Goal: Task Accomplishment & Management: Manage account settings

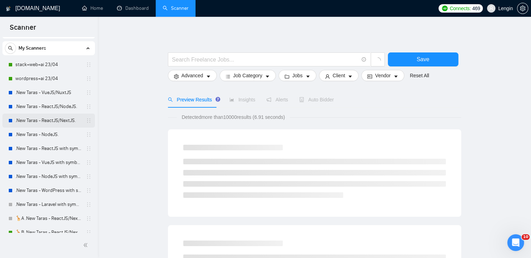
scroll to position [13, 0]
click at [54, 107] on link ".New Taras - ReactJS/NodeJS." at bounding box center [48, 107] width 66 height 14
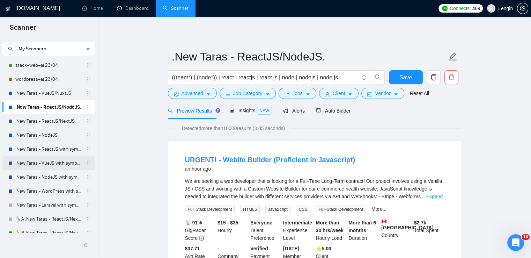
scroll to position [231, 0]
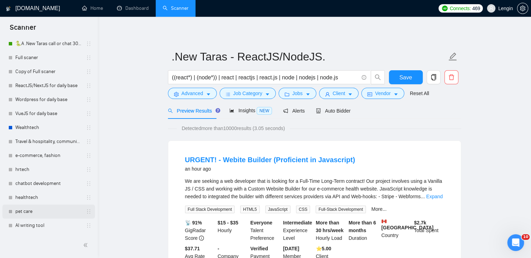
click at [31, 214] on link "pet care" at bounding box center [48, 211] width 66 height 14
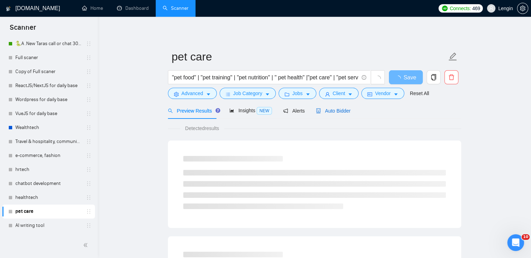
click at [329, 114] on span "Auto Bidder" at bounding box center [333, 111] width 35 height 6
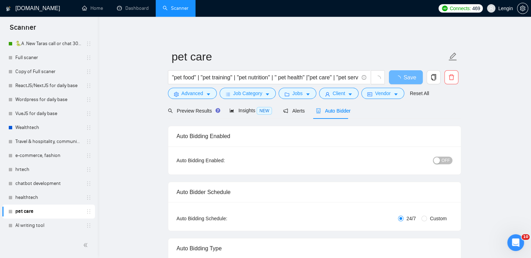
radio input "false"
radio input "true"
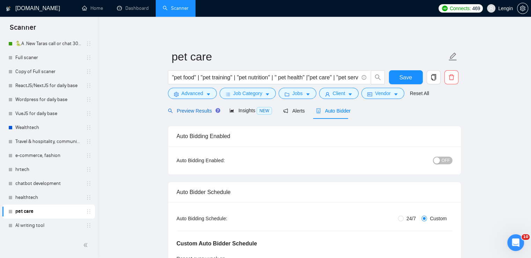
click at [199, 113] on span "Preview Results" at bounding box center [193, 111] width 50 height 6
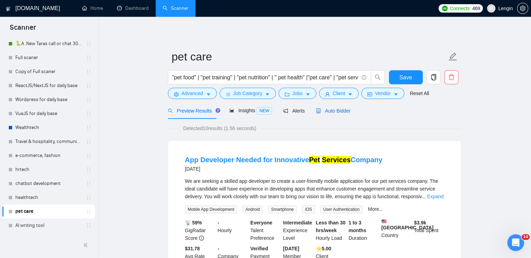
click at [334, 112] on span "Auto Bidder" at bounding box center [333, 111] width 35 height 6
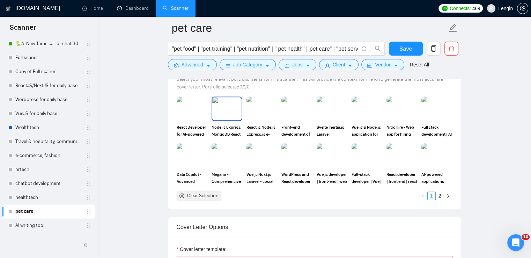
scroll to position [730, 0]
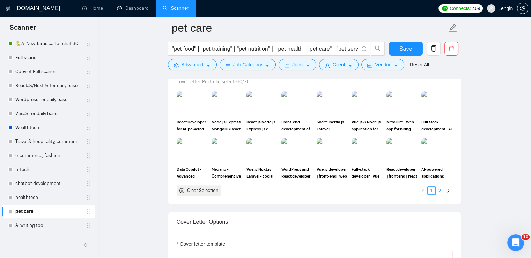
click at [442, 188] on link "2" at bounding box center [440, 191] width 8 height 8
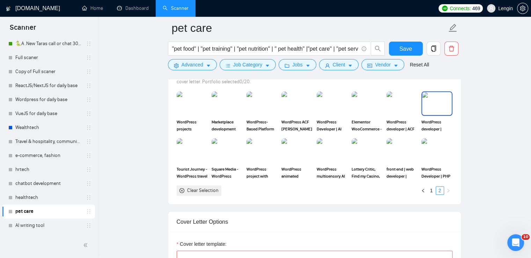
click at [437, 95] on img at bounding box center [436, 103] width 29 height 23
click at [409, 48] on span "Save" at bounding box center [406, 48] width 13 height 9
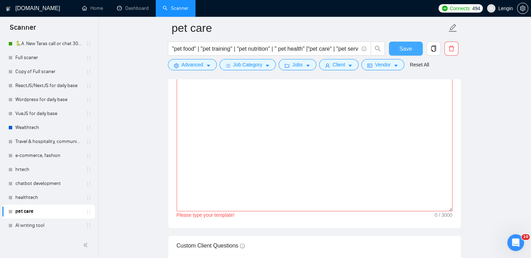
scroll to position [841, 0]
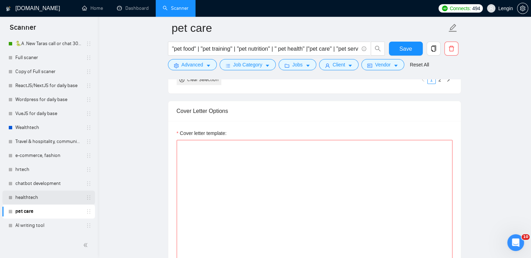
click at [22, 199] on link "healthtech" at bounding box center [48, 197] width 66 height 14
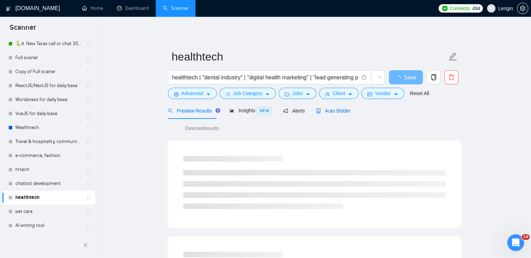
click at [331, 109] on span "Auto Bidder" at bounding box center [333, 111] width 35 height 6
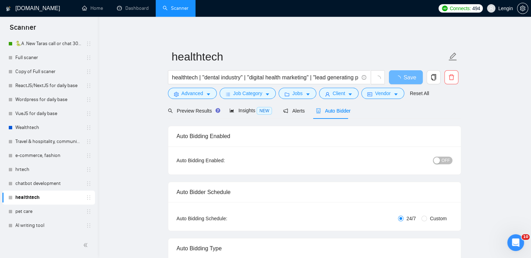
radio input "false"
radio input "true"
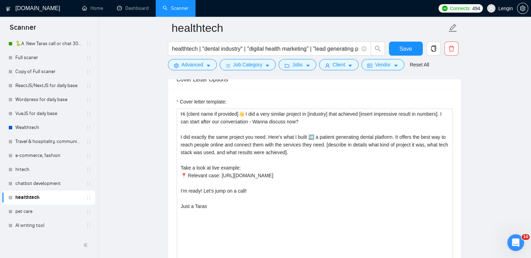
scroll to position [884, 0]
click at [45, 181] on link "chatbot development" at bounding box center [48, 183] width 66 height 14
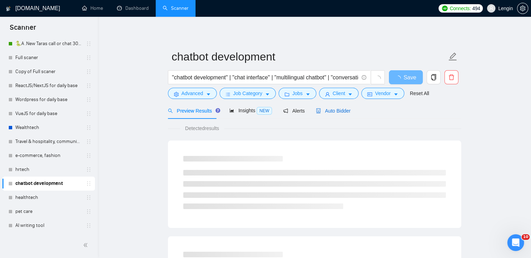
click at [347, 109] on span "Auto Bidder" at bounding box center [333, 111] width 35 height 6
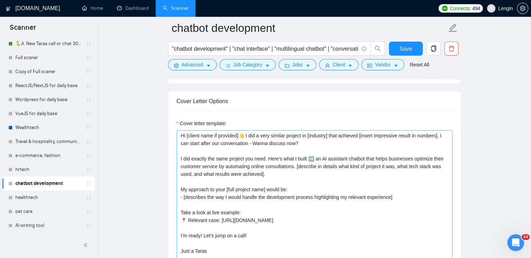
scroll to position [874, 0]
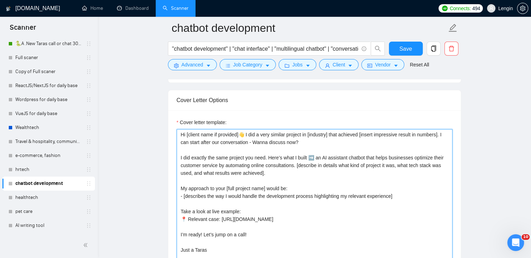
click at [231, 166] on textarea "Hi [client name if provided]👋 I did a very similar project in [industry] that a…" at bounding box center [315, 207] width 276 height 157
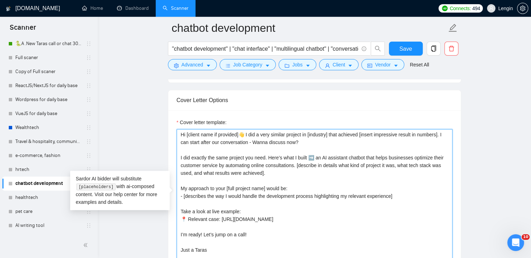
click at [231, 166] on textarea "Hi [client name if provided]👋 I did a very similar project in [industry] that a…" at bounding box center [315, 207] width 276 height 157
drag, startPoint x: 403, startPoint y: 187, endPoint x: 182, endPoint y: 175, distance: 221.5
click at [182, 175] on textarea "Hi [client name if provided]👋 I did a very similar project in [industry] that a…" at bounding box center [315, 207] width 276 height 157
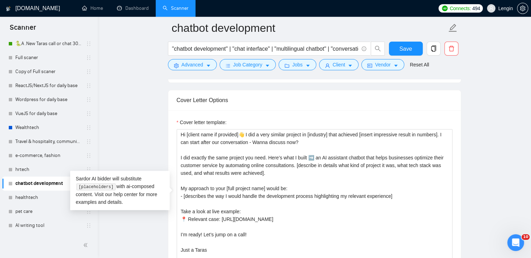
click at [145, 141] on main "chatbot development "chatbot development" | "chat interface" | "multilingual ch…" at bounding box center [314, 158] width 411 height 2008
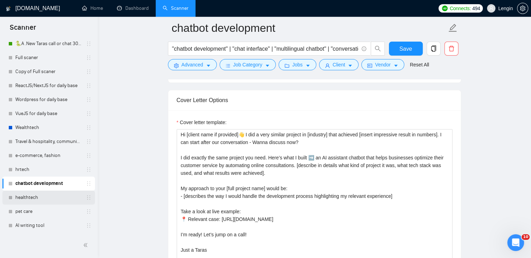
click at [31, 197] on link "healthtech" at bounding box center [48, 197] width 66 height 14
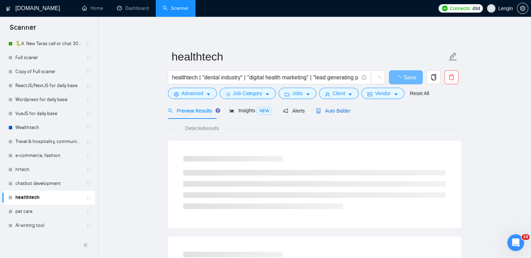
click at [323, 109] on span "Auto Bidder" at bounding box center [333, 111] width 35 height 6
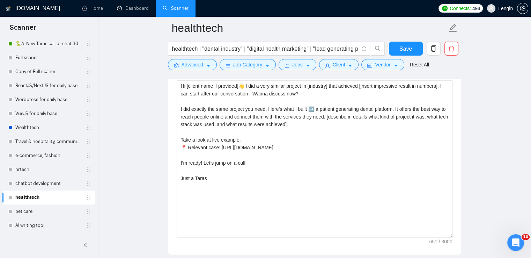
scroll to position [911, 0]
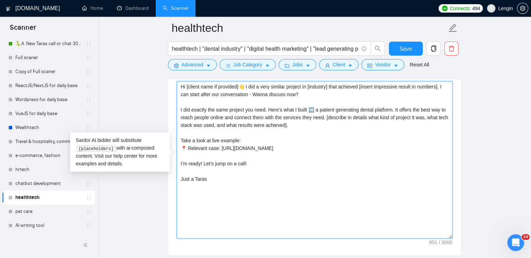
click at [258, 131] on textarea "Hi [client name if provided]👋 I did a very similar project in [industry] that a…" at bounding box center [315, 159] width 276 height 157
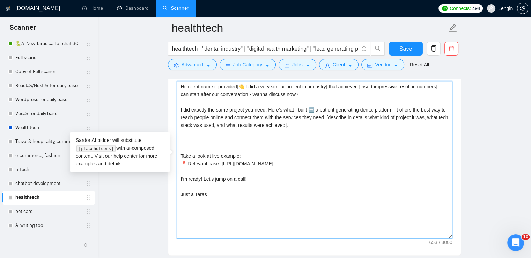
paste textarea "My approach to your [full project name] would be: - [describes the way I would …"
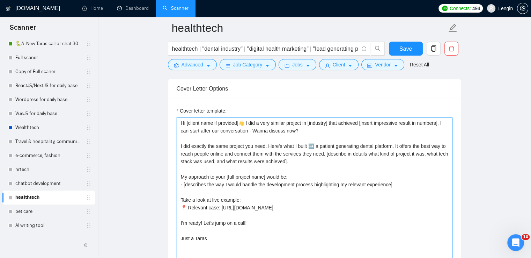
scroll to position [893, 0]
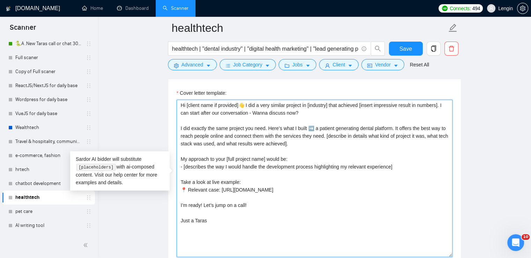
drag, startPoint x: 390, startPoint y: 188, endPoint x: 219, endPoint y: 186, distance: 170.8
click at [219, 186] on textarea "Hi [client name if provided]👋 I did a very similar project in [industry] that a…" at bounding box center [315, 178] width 276 height 157
paste textarea "https://www.upwork.com/fl/~01f49d8a78b8953e9b?p=1774796007151898624"
type textarea "Hi [client name if provided]👋 I did a very similar project in [industry] that a…"
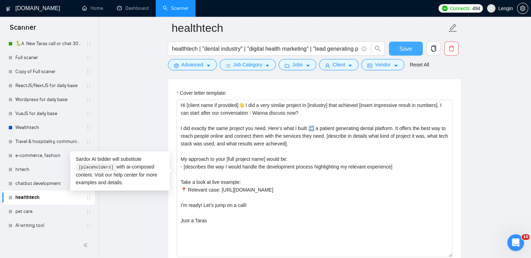
click at [405, 43] on button "Save" at bounding box center [406, 49] width 34 height 14
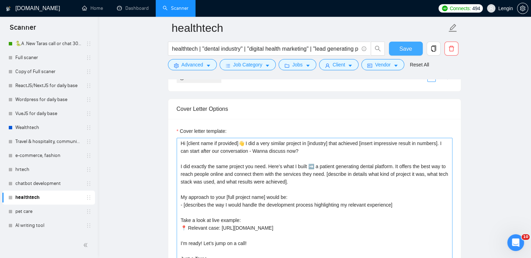
scroll to position [923, 0]
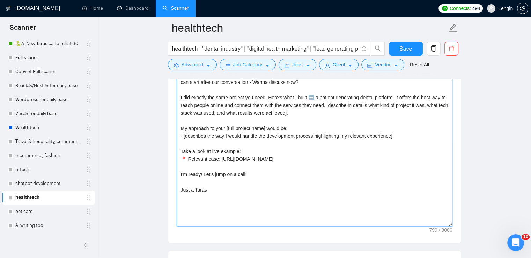
click at [268, 139] on textarea "Hi [client name if provided]👋 I did a very similar project in [industry] that a…" at bounding box center [315, 147] width 276 height 157
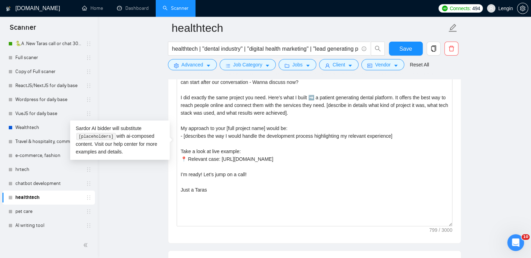
click at [140, 106] on main "healthtech healthtech | "dental industry" | "digital health marketing" | "lead …" at bounding box center [314, 103] width 411 height 1997
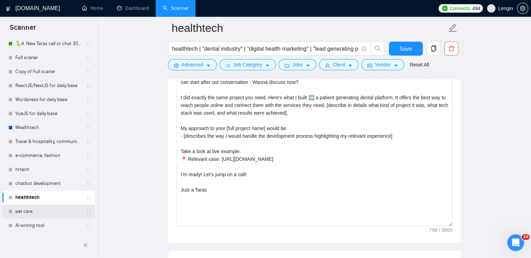
click at [29, 210] on link "pet care" at bounding box center [48, 211] width 66 height 14
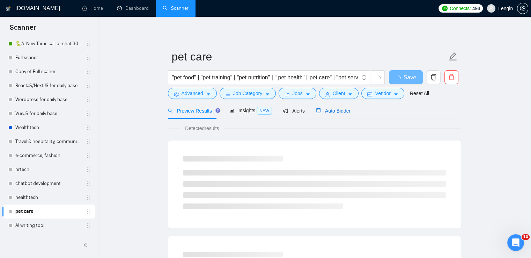
click at [343, 112] on span "Auto Bidder" at bounding box center [333, 111] width 35 height 6
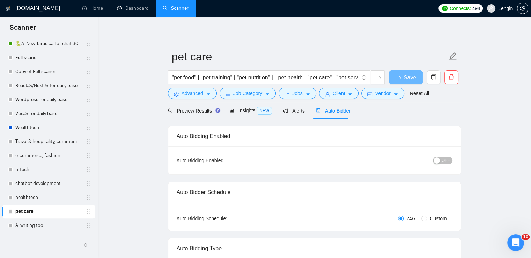
radio input "false"
radio input "true"
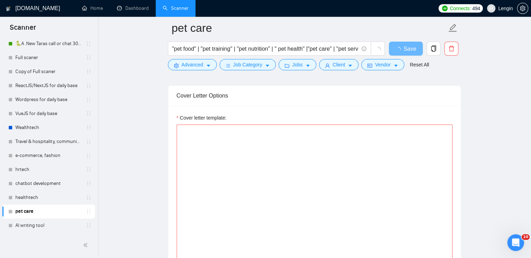
scroll to position [854, 0]
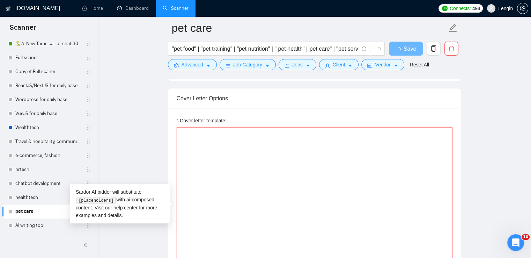
click at [224, 147] on textarea "Cover letter template:" at bounding box center [315, 205] width 276 height 157
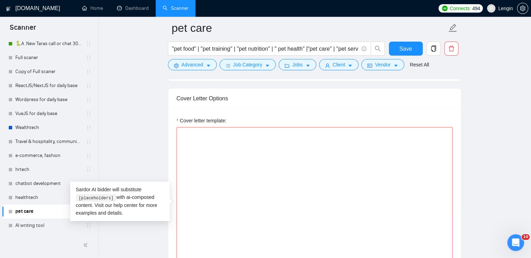
paste textarea "Hi [client name if provided]👋 I did a very similar project in [industry] that a…"
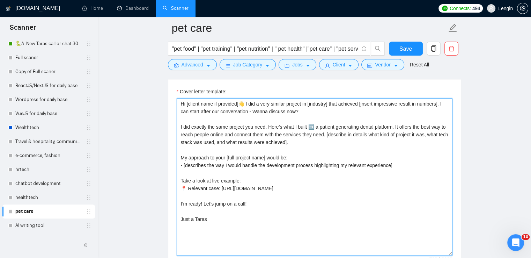
scroll to position [883, 0]
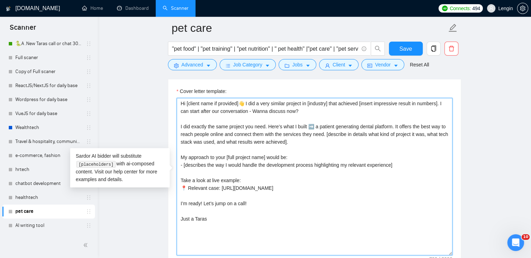
drag, startPoint x: 317, startPoint y: 123, endPoint x: 323, endPoint y: 129, distance: 8.6
click at [323, 129] on textarea "Hi [client name if provided]👋 I did a very similar project in [industry] that a…" at bounding box center [315, 176] width 276 height 157
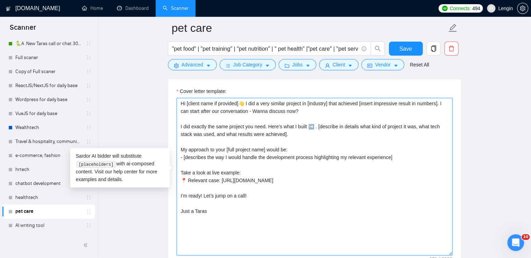
paste textarea "a project with a huge mission to help find lost pets"
drag, startPoint x: 392, startPoint y: 179, endPoint x: 217, endPoint y: 175, distance: 175.1
click at [217, 175] on textarea "Hi [client name if provided]👋 I did a very similar project in [industry] that a…" at bounding box center [315, 176] width 276 height 157
paste textarea "https://www.upwork.com/freelancers/~01f49d8a78b8953e9b?p=1778366833412182016"
type textarea "Hi [client name if provided]👋 I did a very similar project in [industry] that a…"
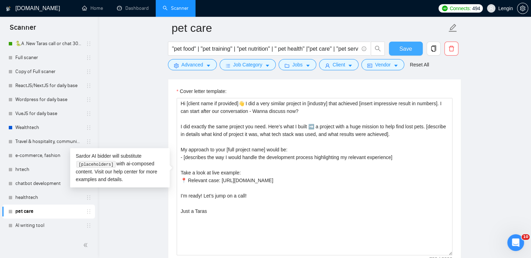
click at [404, 48] on span "Save" at bounding box center [406, 48] width 13 height 9
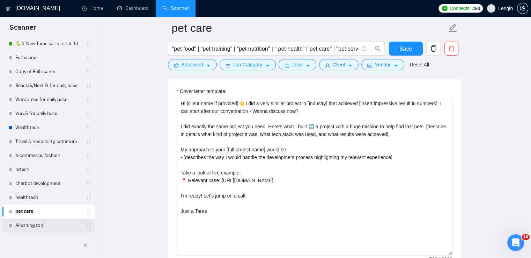
click at [38, 221] on link "AI writing tool" at bounding box center [48, 225] width 66 height 14
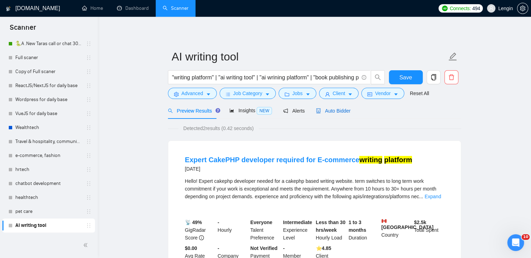
click at [332, 112] on span "Auto Bidder" at bounding box center [333, 111] width 35 height 6
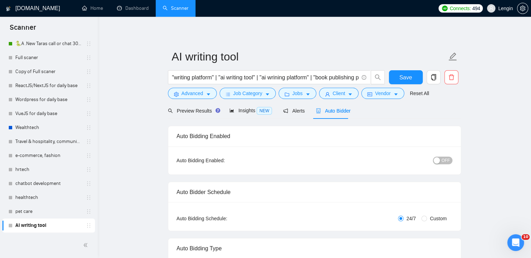
radio input "false"
radio input "true"
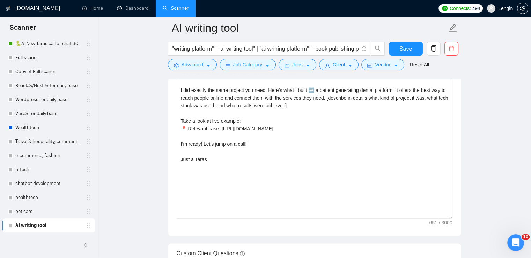
scroll to position [876, 0]
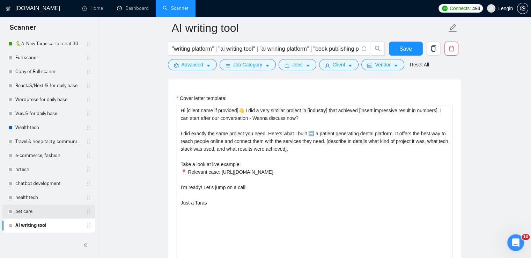
click at [41, 210] on link "pet care" at bounding box center [48, 211] width 66 height 14
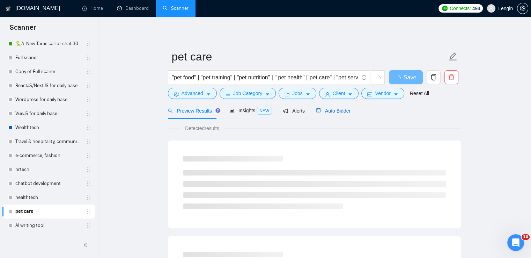
click at [335, 109] on span "Auto Bidder" at bounding box center [333, 111] width 35 height 6
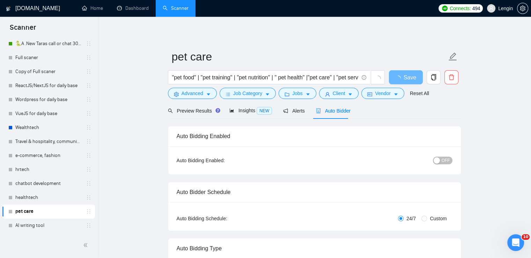
radio input "false"
radio input "true"
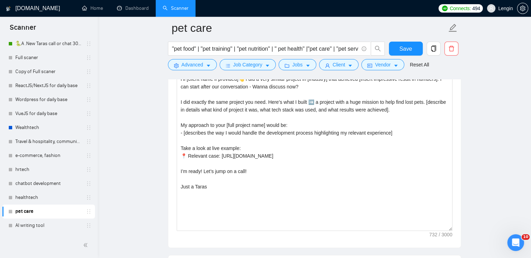
scroll to position [878, 0]
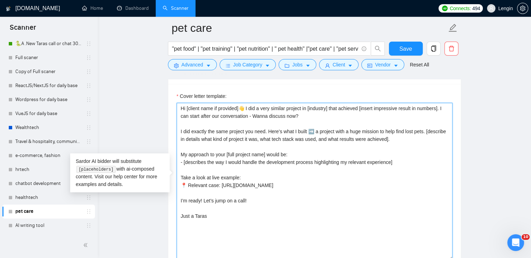
drag, startPoint x: 401, startPoint y: 162, endPoint x: 181, endPoint y: 150, distance: 220.1
click at [181, 150] on textarea "Hi [client name if provided]👋 I did a very similar project in [industry] that a…" at bounding box center [315, 181] width 276 height 157
click at [316, 147] on textarea "Hi [client name if provided]👋 I did a very similar project in [industry] that a…" at bounding box center [315, 181] width 276 height 157
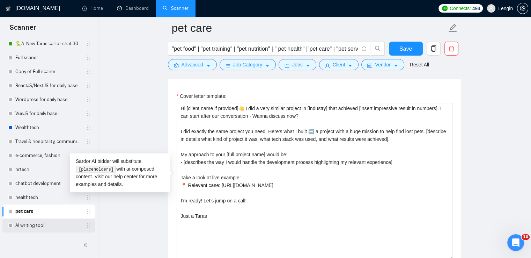
click at [26, 222] on link "AI writing tool" at bounding box center [48, 225] width 66 height 14
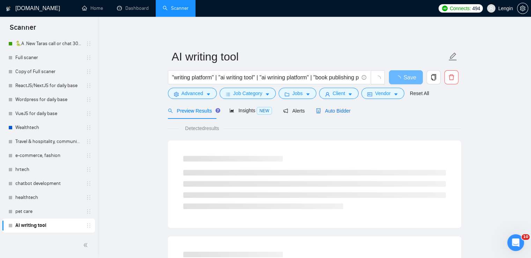
click at [329, 111] on span "Auto Bidder" at bounding box center [333, 111] width 35 height 6
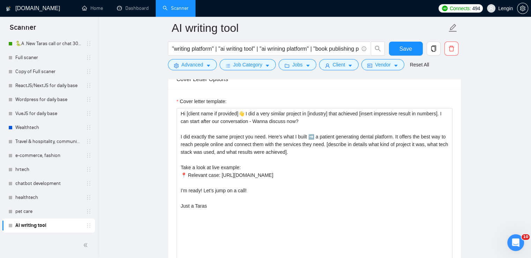
scroll to position [873, 0]
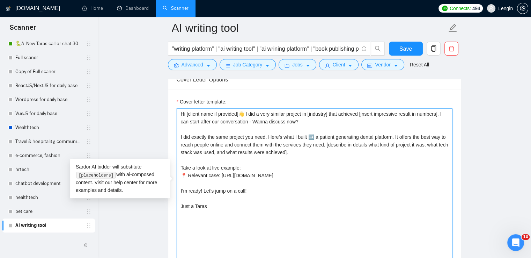
click at [231, 155] on textarea "Hi [client name if provided]👋 I did a very similar project in [industry] that a…" at bounding box center [315, 186] width 276 height 157
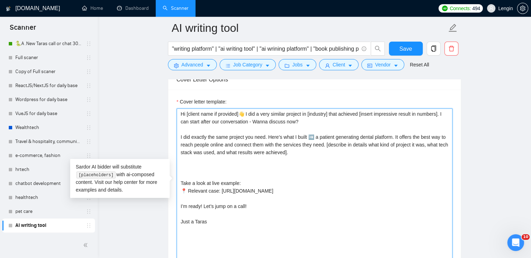
paste textarea "My approach to your [full project name] would be: - [describes the way I would …"
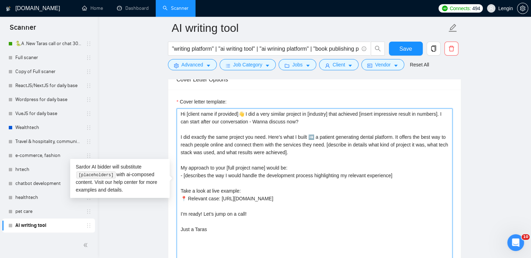
drag, startPoint x: 392, startPoint y: 196, endPoint x: 218, endPoint y: 197, distance: 174.0
click at [218, 197] on textarea "Hi [client name if provided]👋 I did a very similar project in [industry] that a…" at bounding box center [315, 186] width 276 height 157
paste textarea "https://www.upwork.com/fl/~01f49d8a78b8953e9b?p=1775849068123377664"
type textarea "Hi [client name if provided]👋 I did a very similar project in [industry] that a…"
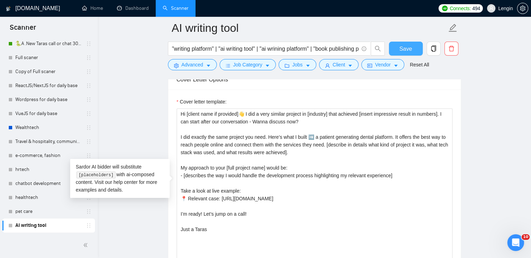
click at [400, 49] on span "Save" at bounding box center [406, 48] width 13 height 9
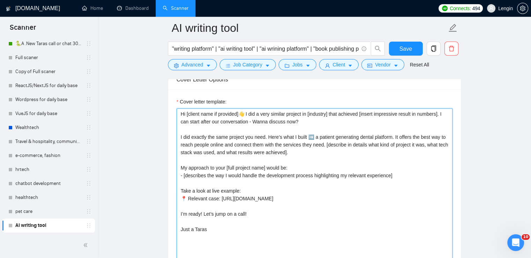
click at [279, 163] on textarea "Hi [client name if provided]👋 I did a very similar project in [industry] that a…" at bounding box center [315, 186] width 276 height 157
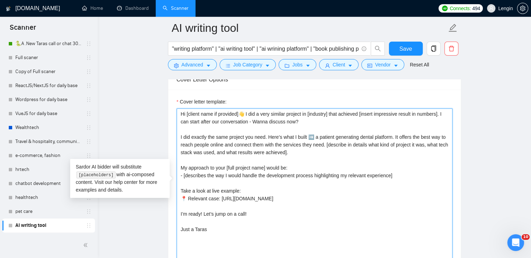
scroll to position [887, 0]
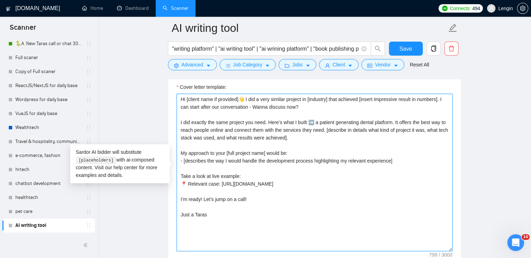
drag, startPoint x: 324, startPoint y: 123, endPoint x: 317, endPoint y: 118, distance: 9.3
click at [317, 118] on textarea "Hi [client name if provided]👋 I did a very similar project in [industry] that a…" at bounding box center [315, 172] width 276 height 157
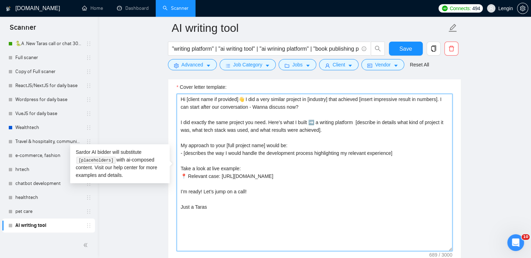
paste textarea "which creates books with AI"
paste textarea "an AI writing platform that allows users to create books"
click at [184, 129] on textarea "Hi [client name if provided]👋 I did a very similar project in [industry] that a…" at bounding box center [315, 172] width 276 height 157
click at [334, 148] on textarea "Hi [client name if provided]👋 I did a very similar project in [industry] that a…" at bounding box center [315, 172] width 276 height 157
type textarea "Hi [client name if provided]👋 I did a very similar project in [industry] that a…"
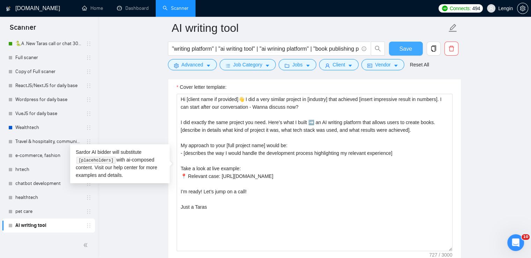
click at [401, 47] on span "Save" at bounding box center [406, 48] width 13 height 9
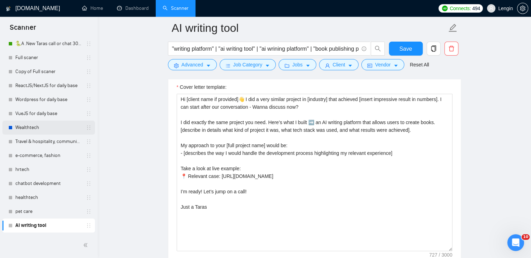
click at [35, 128] on link "Wealthtech" at bounding box center [48, 128] width 66 height 14
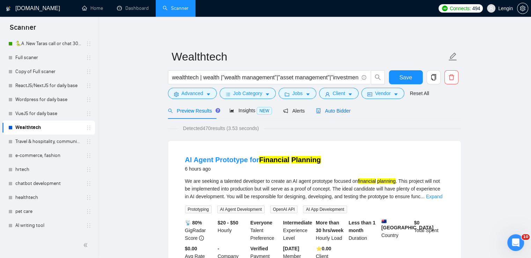
click at [334, 109] on span "Auto Bidder" at bounding box center [333, 111] width 35 height 6
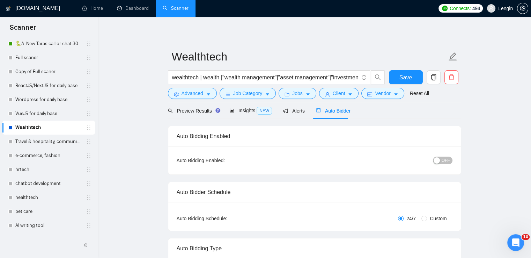
radio input "false"
radio input "true"
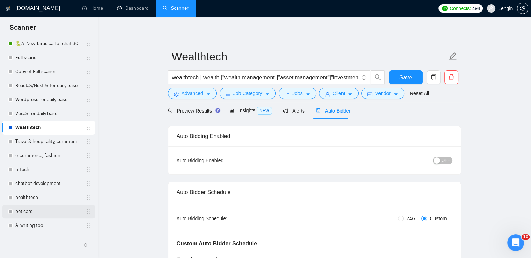
click at [34, 206] on link "pet care" at bounding box center [48, 211] width 66 height 14
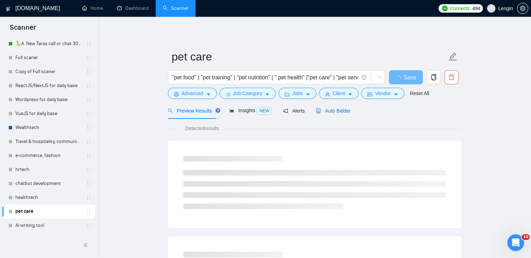
click at [341, 112] on span "Auto Bidder" at bounding box center [333, 111] width 35 height 6
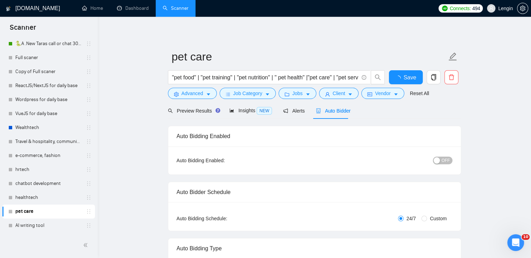
radio input "false"
radio input "true"
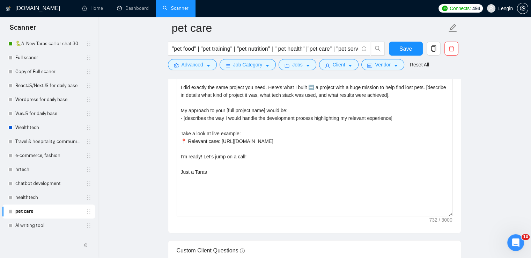
scroll to position [885, 0]
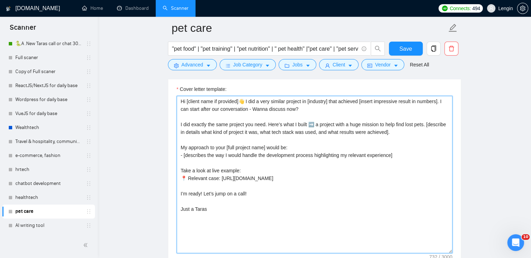
click at [266, 145] on textarea "Hi [client name if provided]👋 I did a very similar project in [industry] that a…" at bounding box center [315, 174] width 276 height 157
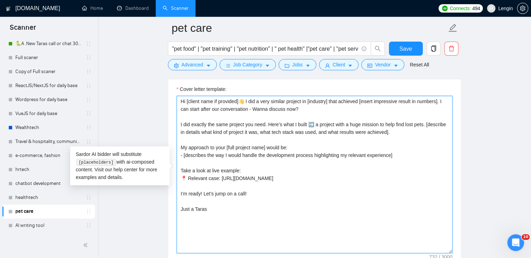
click at [329, 150] on textarea "Hi [client name if provided]👋 I did a very similar project in [industry] that a…" at bounding box center [315, 174] width 276 height 157
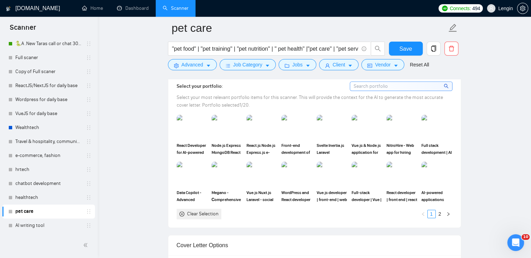
scroll to position [702, 0]
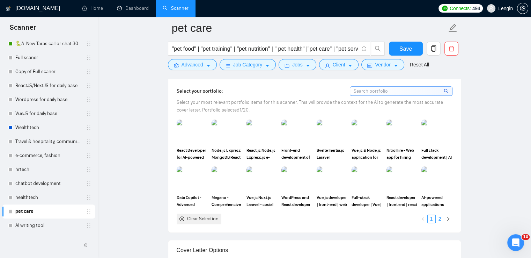
click at [443, 215] on link "2" at bounding box center [440, 219] width 8 height 8
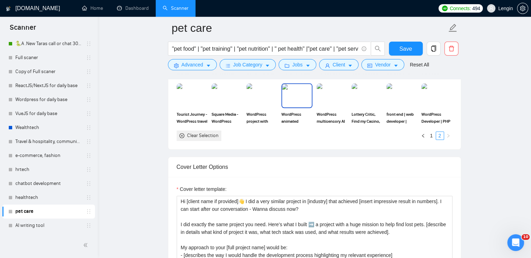
scroll to position [803, 0]
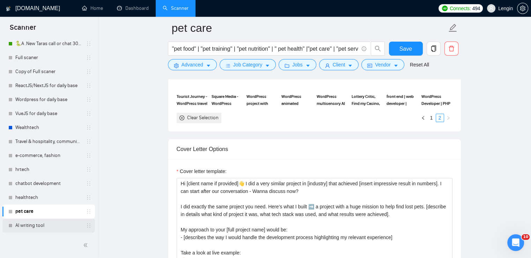
click at [31, 224] on link "AI writing tool" at bounding box center [48, 225] width 66 height 14
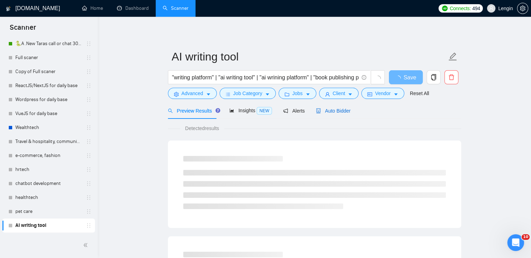
click at [343, 113] on span "Auto Bidder" at bounding box center [333, 111] width 35 height 6
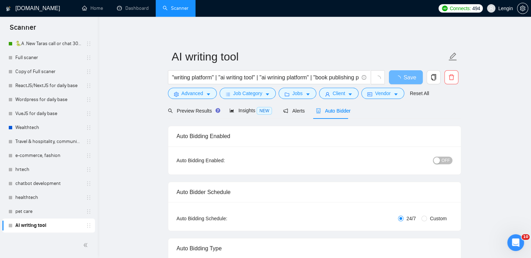
radio input "false"
radio input "true"
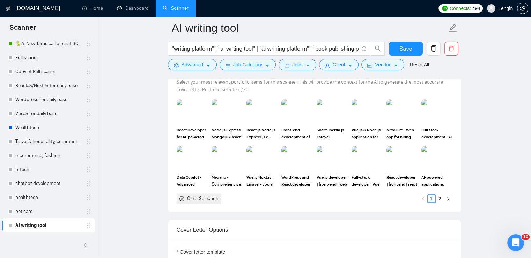
scroll to position [719, 0]
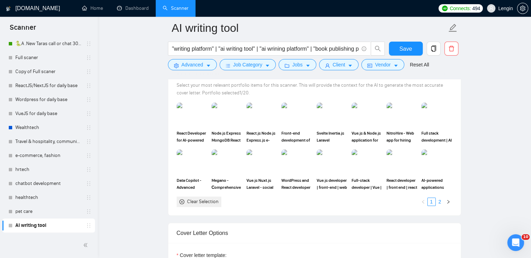
click at [438, 198] on link "2" at bounding box center [440, 202] width 8 height 8
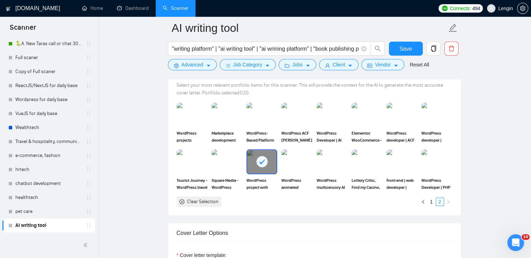
click at [261, 159] on icon at bounding box center [263, 161] width 6 height 5
click at [429, 198] on link "1" at bounding box center [432, 202] width 8 height 8
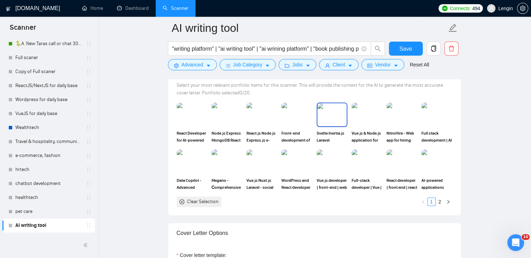
click at [328, 114] on img at bounding box center [332, 114] width 29 height 23
click at [401, 46] on span "Save" at bounding box center [406, 48] width 13 height 9
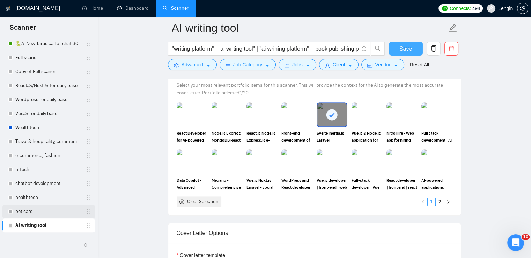
scroll to position [767, 0]
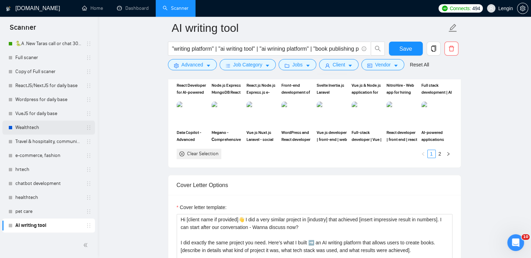
click at [29, 124] on link "Wealthtech" at bounding box center [48, 128] width 66 height 14
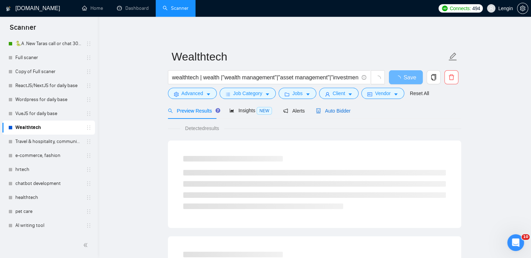
click at [342, 114] on span "Auto Bidder" at bounding box center [333, 111] width 35 height 6
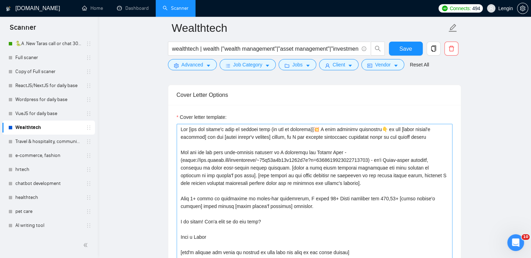
scroll to position [915, 0]
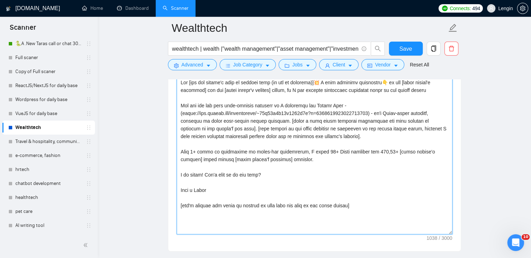
click at [245, 153] on textarea "Cover letter template:" at bounding box center [315, 155] width 276 height 157
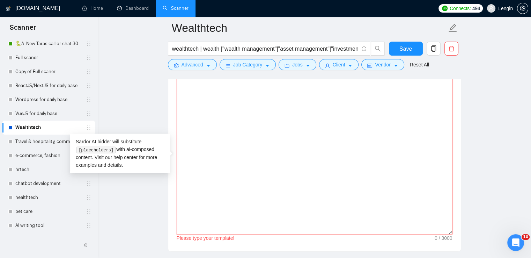
paste textarea "Hi [client name if provided]👋 I did a very similar project in [industry] that a…"
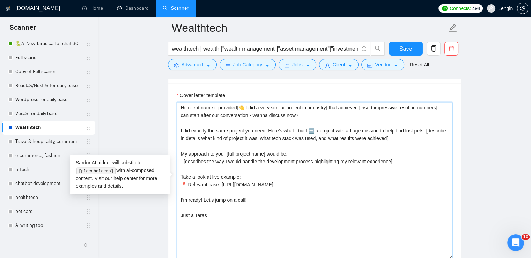
scroll to position [889, 0]
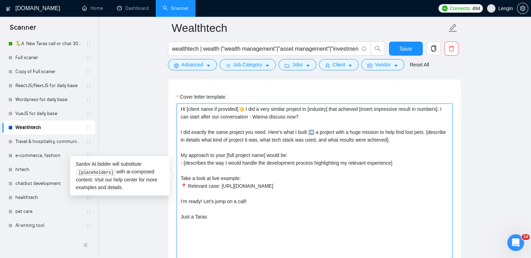
drag, startPoint x: 425, startPoint y: 133, endPoint x: 319, endPoint y: 128, distance: 106.7
click at [319, 128] on textarea "Hi [client name if provided]👋 I did a very similar project in [industry] that a…" at bounding box center [315, 181] width 276 height 157
paste textarea "cryptocurrency service similar to a bank"
click at [317, 130] on textarea "Hi [client name if provided]👋 I did a very similar project in [industry] that a…" at bounding box center [315, 181] width 276 height 157
click at [407, 132] on textarea "Hi [client name if provided]👋 I did a very similar project in [industry] that a…" at bounding box center [315, 181] width 276 height 157
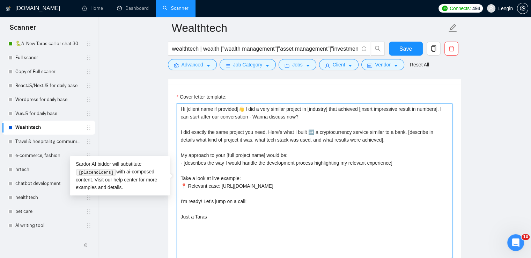
drag, startPoint x: 408, startPoint y: 184, endPoint x: 218, endPoint y: 183, distance: 190.0
click at [218, 183] on textarea "Hi [client name if provided]👋 I did a very similar project in [industry] that a…" at bounding box center [315, 181] width 276 height 157
paste textarea "https://www.upwork.com/fl/~01f49d8a78b8953e9b?p=1710287380093382656"
type textarea "Hi [client name if provided]👋 I did a very similar project in [industry] that a…"
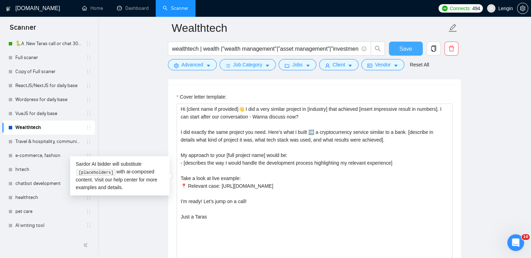
click at [404, 48] on span "Save" at bounding box center [406, 48] width 13 height 9
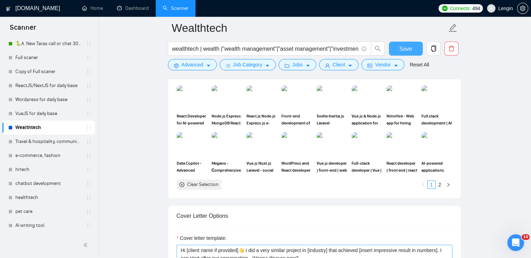
scroll to position [741, 0]
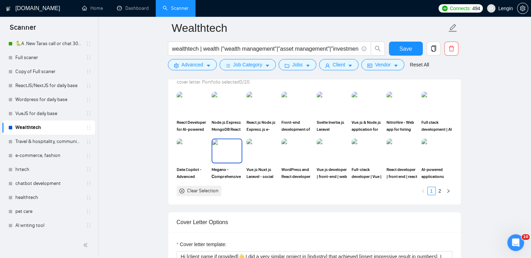
click at [220, 147] on img at bounding box center [226, 150] width 29 height 23
click at [441, 191] on link "2" at bounding box center [440, 191] width 8 height 8
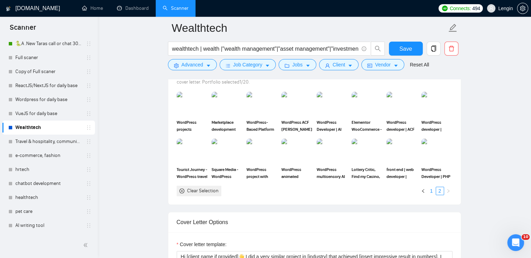
click at [428, 189] on link "1" at bounding box center [432, 191] width 8 height 8
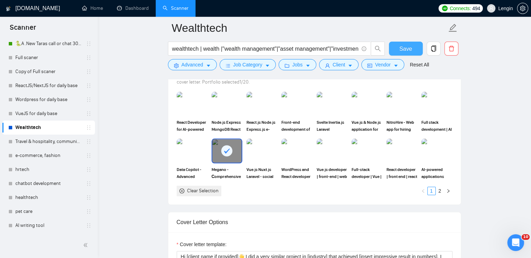
click at [395, 49] on button "Save" at bounding box center [406, 49] width 34 height 14
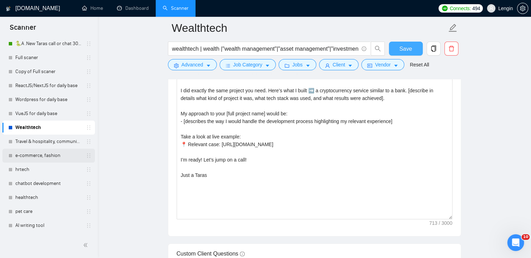
scroll to position [928, 0]
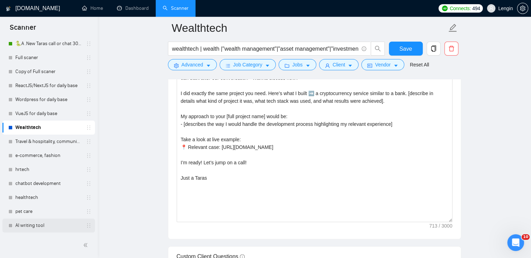
click at [37, 226] on link "AI writing tool" at bounding box center [48, 225] width 66 height 14
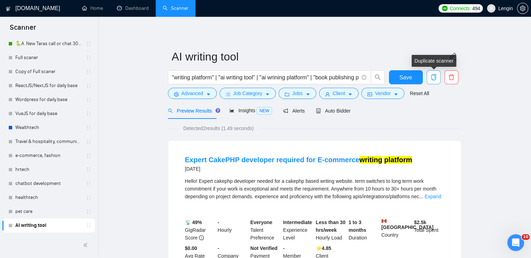
click at [435, 73] on button "button" at bounding box center [434, 77] width 14 height 14
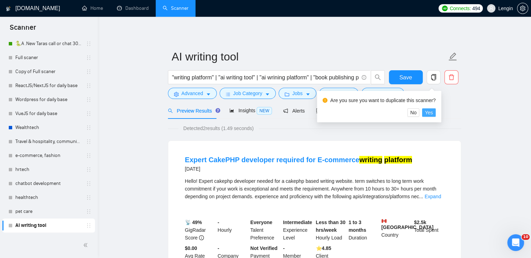
click at [433, 112] on button "Yes" at bounding box center [429, 112] width 14 height 8
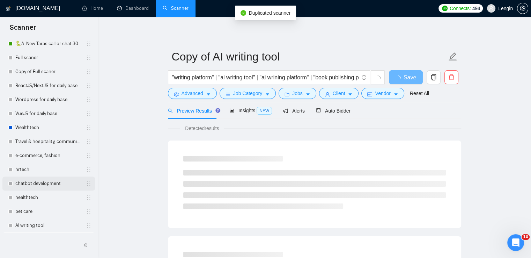
scroll to position [245, 0]
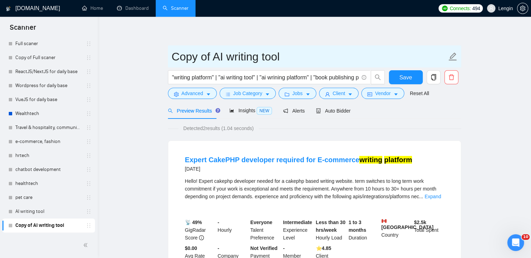
click at [288, 62] on input "Copy of AI writing tool" at bounding box center [309, 56] width 275 height 17
type input "C"
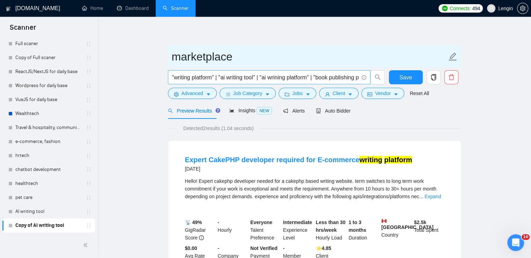
type input "marketplace"
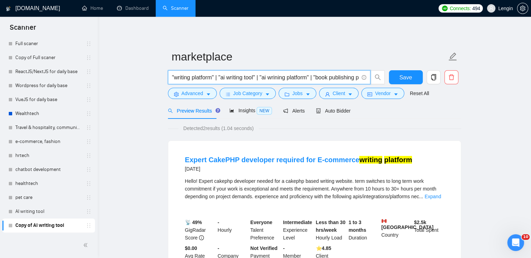
click at [275, 81] on input ""writing platform" | "ai writing tool" | "ai wrining platform" | "book publishi…" at bounding box center [265, 77] width 187 height 9
paste input "marketplace | "marketplace platform" | "marketplace development" | "discussions…"
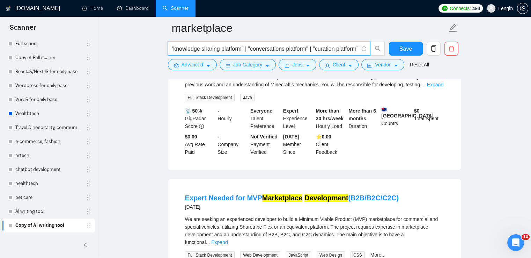
scroll to position [0, 0]
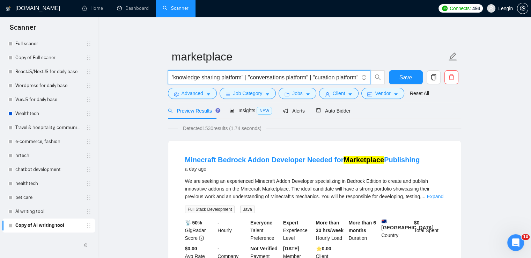
type input "marketplace | "marketplace platform" | "marketplace development" | "discussions…"
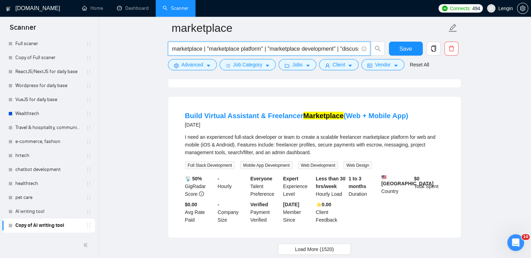
scroll to position [1473, 0]
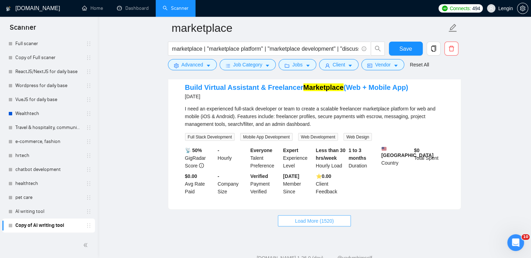
click at [309, 217] on span "Load More (1520)" at bounding box center [314, 221] width 39 height 8
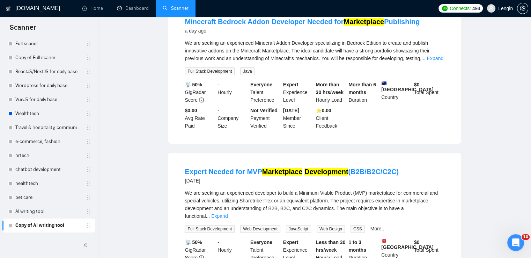
scroll to position [0, 0]
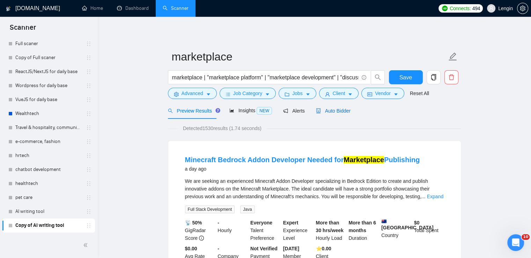
click at [340, 113] on span "Auto Bidder" at bounding box center [333, 111] width 35 height 6
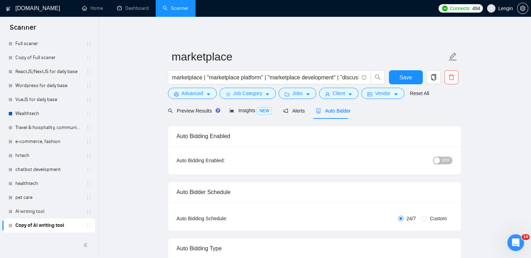
radio input "false"
radio input "true"
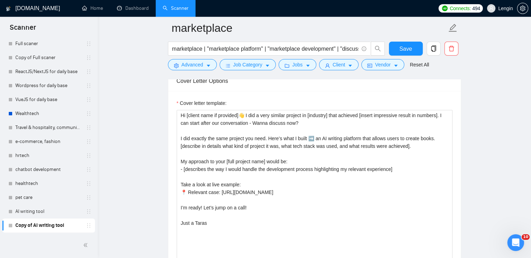
scroll to position [893, 0]
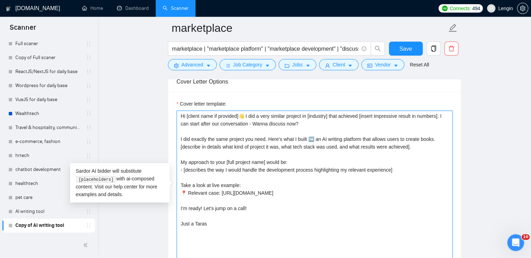
drag, startPoint x: 435, startPoint y: 141, endPoint x: 318, endPoint y: 137, distance: 116.8
click at [318, 137] on textarea "Hi [client name if provided]👋 I did a very similar project in [industry] that a…" at bounding box center [315, 188] width 276 height 157
paste textarea "a curated marketplace for high‑quality intellectual salons - online and in‑pers…"
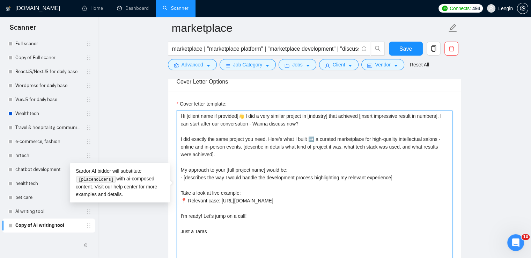
scroll to position [912, 0]
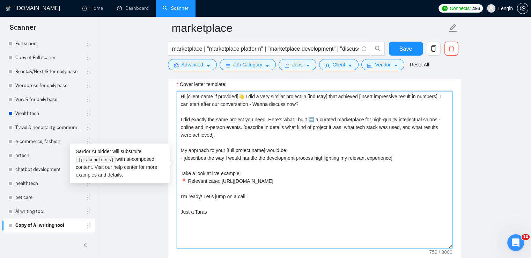
drag, startPoint x: 394, startPoint y: 181, endPoint x: 219, endPoint y: 183, distance: 175.4
click at [219, 183] on textarea "Hi [client name if provided]👋 I did a very similar project in [industry] that a…" at bounding box center [315, 169] width 276 height 157
paste textarea "https://www.upwork.com/freelancers/~01f49d8a78b8953e9b?p=1949542040220876800"
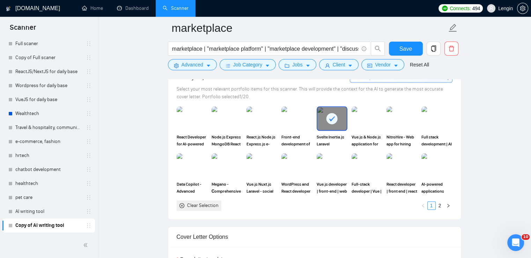
scroll to position [748, 0]
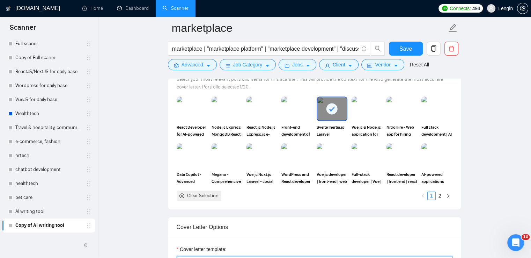
type textarea "Hi [client name if provided]👋 I did a very similar project in [industry] that a…"
click at [201, 196] on div "Clear Selection" at bounding box center [202, 196] width 31 height 8
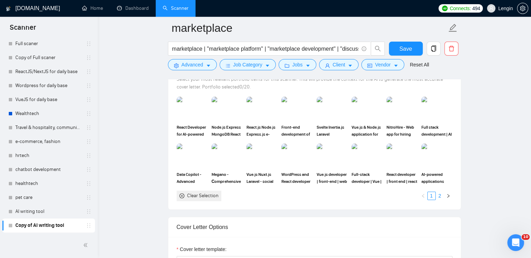
click at [439, 196] on link "2" at bounding box center [440, 196] width 8 height 8
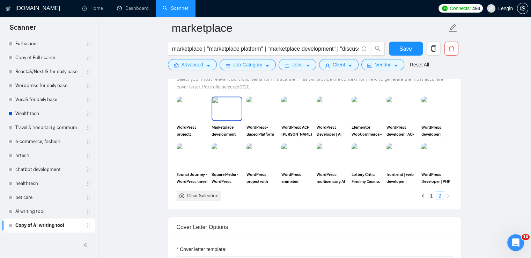
click at [224, 114] on img at bounding box center [226, 108] width 29 height 23
click at [399, 47] on button "Save" at bounding box center [406, 49] width 34 height 14
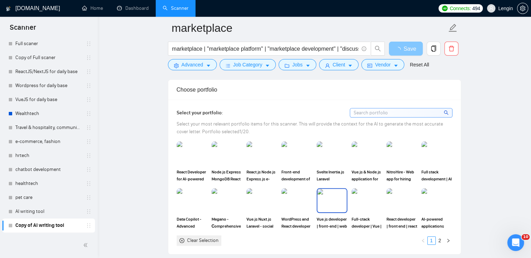
scroll to position [759, 0]
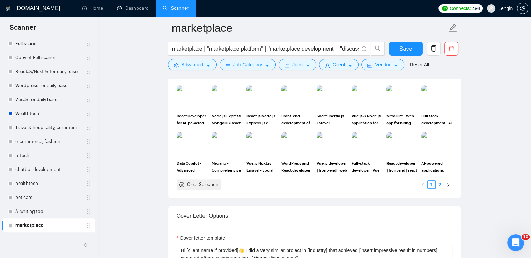
click at [441, 181] on link "2" at bounding box center [440, 185] width 8 height 8
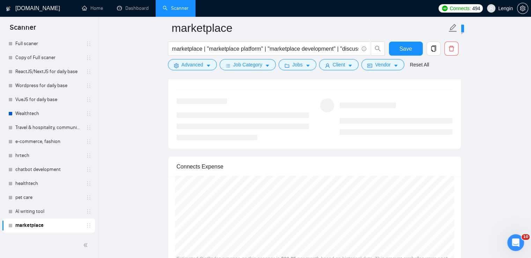
scroll to position [1425, 0]
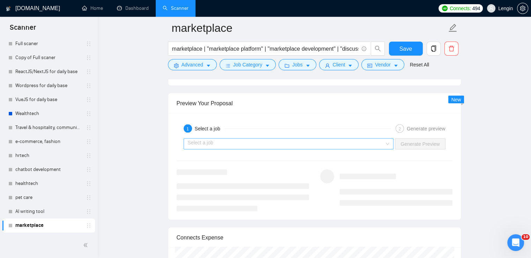
click at [387, 141] on div "Select a job" at bounding box center [289, 143] width 210 height 11
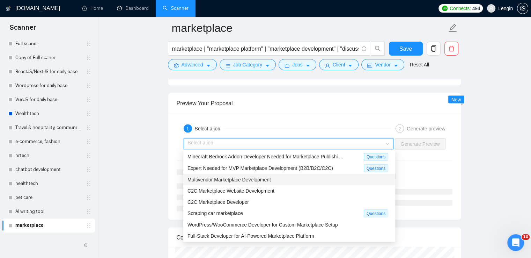
click at [288, 178] on div "Multivendor Marketplace Development" at bounding box center [290, 180] width 204 height 8
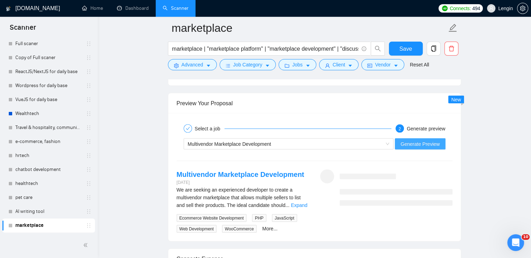
click at [416, 141] on span "Generate Preview" at bounding box center [420, 144] width 39 height 8
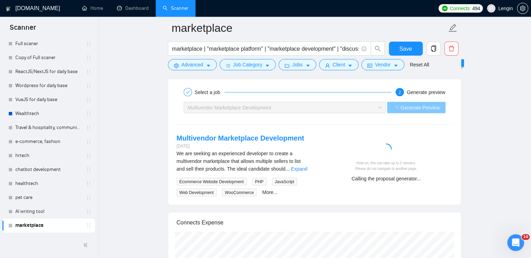
scroll to position [1462, 0]
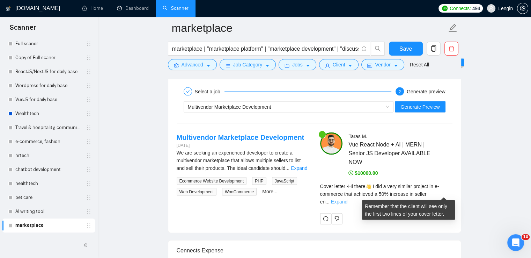
click at [348, 199] on link "Expand" at bounding box center [339, 202] width 16 height 6
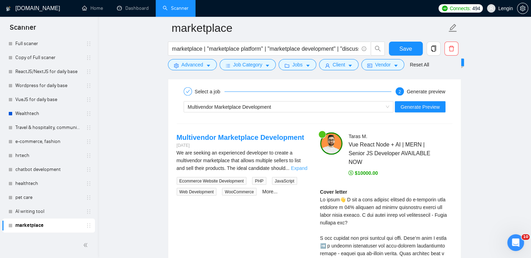
click at [295, 169] on link "Expand" at bounding box center [299, 168] width 16 height 6
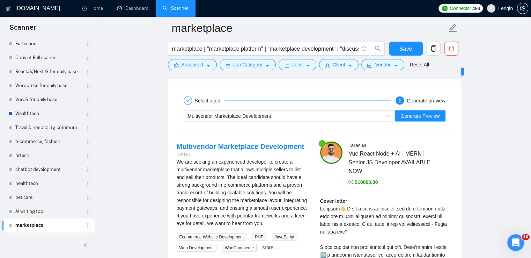
scroll to position [1453, 0]
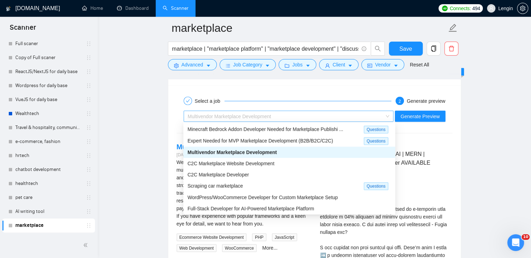
click at [387, 113] on span "Multivendor Marketplace Development" at bounding box center [289, 116] width 202 height 10
click at [255, 185] on div "Scraping car marketplace" at bounding box center [276, 186] width 176 height 8
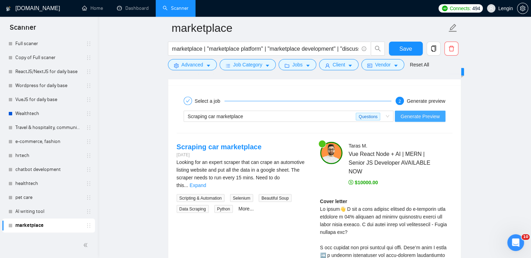
click at [427, 117] on span "Generate Preview" at bounding box center [420, 116] width 39 height 8
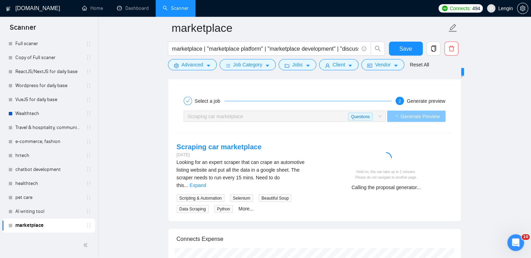
scroll to position [1493, 0]
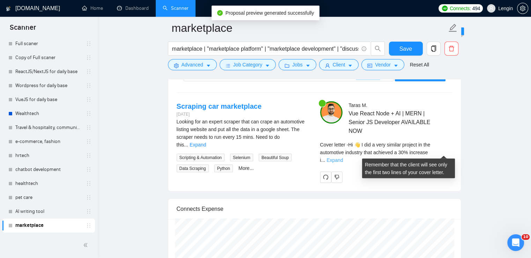
click at [343, 157] on link "Expand" at bounding box center [335, 160] width 16 height 6
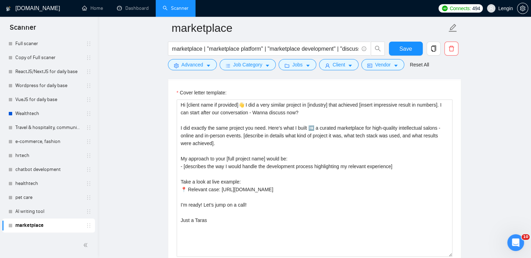
scroll to position [904, 0]
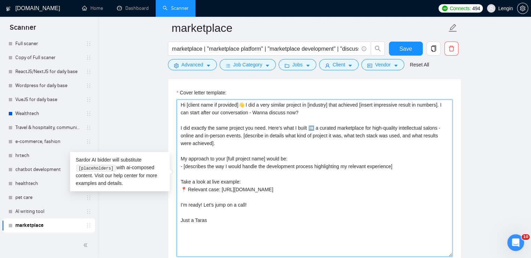
click at [330, 104] on textarea "Hi [client name if provided]👋 I did a very similar project in [industry] that a…" at bounding box center [315, 177] width 276 height 157
type textarea "Hi [client name if provided]👋 I did a very similar project in marketplace indus…"
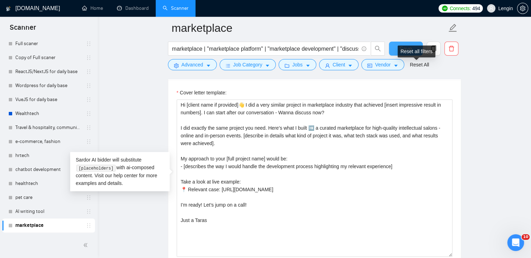
click at [407, 48] on div "Reset all filters" at bounding box center [417, 51] width 38 height 12
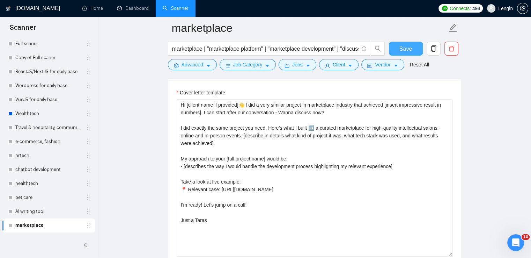
click at [397, 48] on button "Save" at bounding box center [406, 49] width 34 height 14
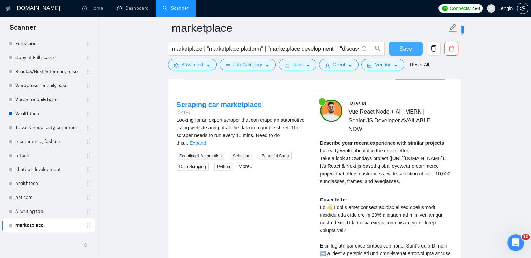
scroll to position [1463, 0]
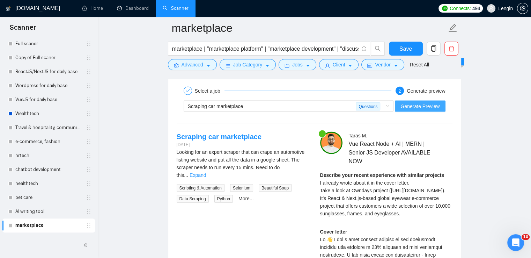
click at [416, 102] on span "Generate Preview" at bounding box center [420, 106] width 39 height 8
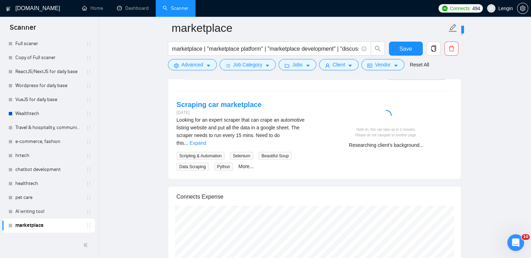
scroll to position [1499, 0]
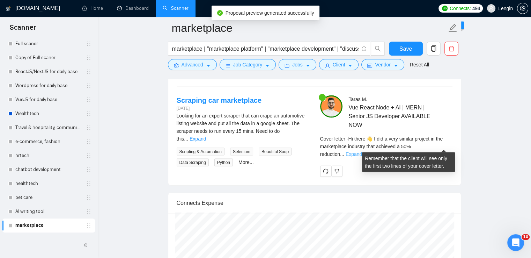
click at [362, 151] on link "Expand" at bounding box center [354, 154] width 16 height 6
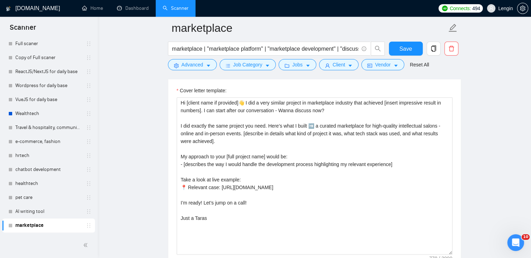
scroll to position [906, 0]
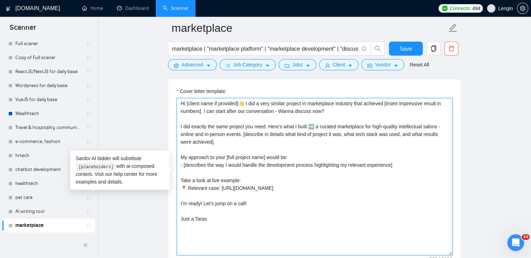
click at [198, 140] on textarea "Hi [client name if provided]👋 I did a very similar project in marketplace indus…" at bounding box center [315, 176] width 276 height 157
type textarea "Hi [client name if provided]👋 I did a very similar project in marketplace indus…"
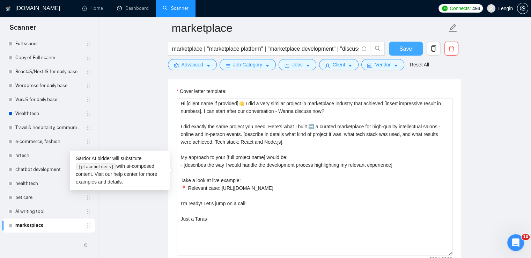
click at [406, 48] on span "Save" at bounding box center [406, 48] width 13 height 9
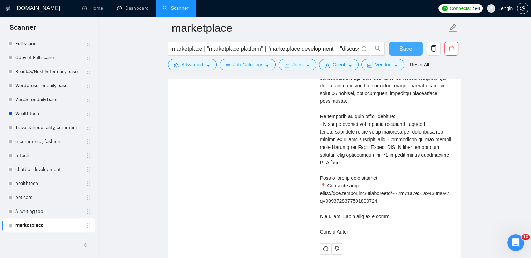
scroll to position [1692, 0]
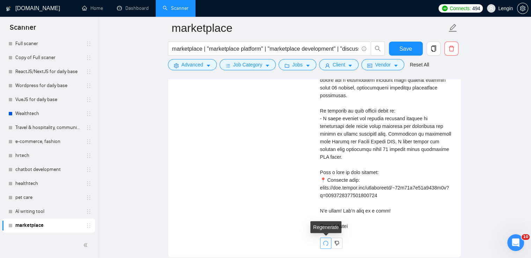
click at [328, 245] on button "button" at bounding box center [325, 243] width 11 height 11
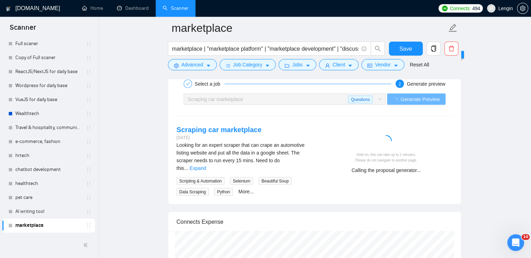
scroll to position [1481, 0]
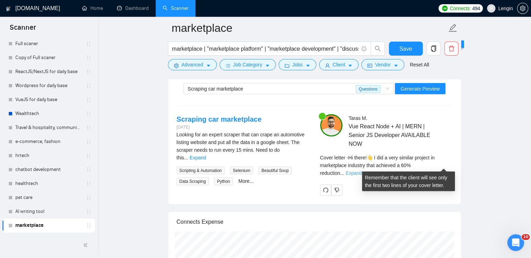
click at [362, 170] on link "Expand" at bounding box center [354, 173] width 16 height 6
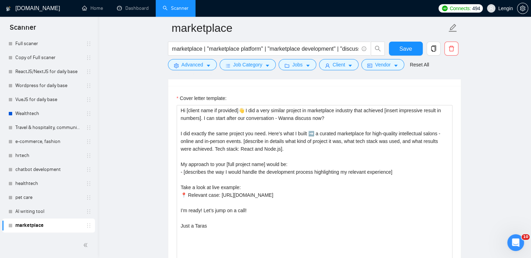
scroll to position [900, 0]
click at [34, 207] on link "AI writing tool" at bounding box center [48, 211] width 66 height 14
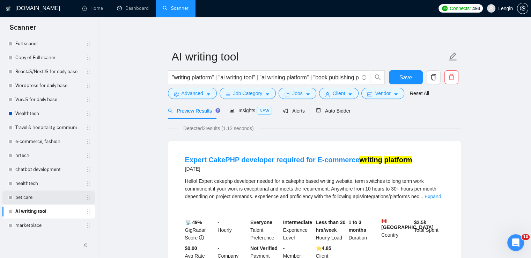
click at [34, 194] on link "pet care" at bounding box center [48, 197] width 66 height 14
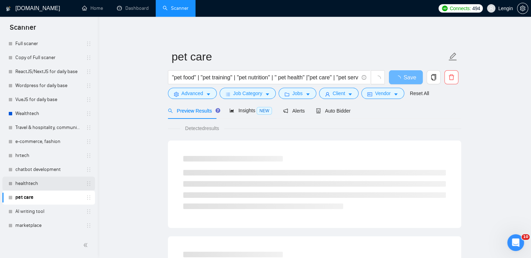
click at [54, 183] on link "healthtech" at bounding box center [48, 183] width 66 height 14
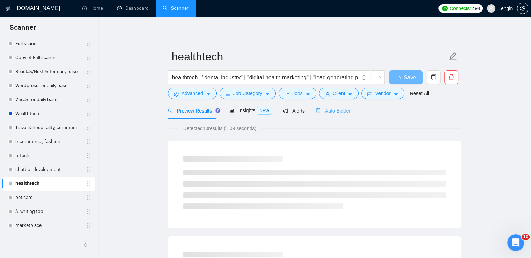
click at [339, 116] on div "Auto Bidder" at bounding box center [333, 110] width 35 height 16
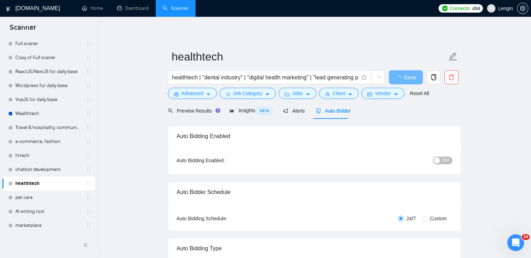
radio input "false"
radio input "true"
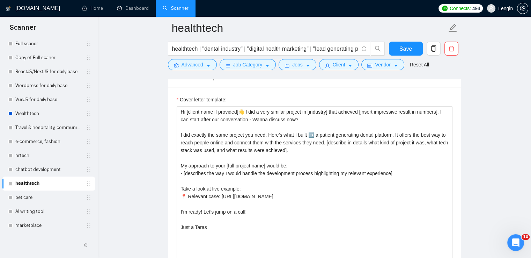
scroll to position [886, 0]
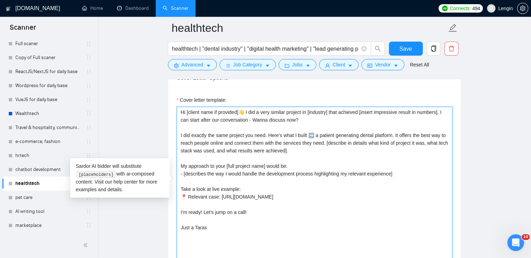
click at [282, 148] on textarea "Hi [client name if provided]👋 I did a very similar project in [industry] that a…" at bounding box center [315, 185] width 276 height 157
type textarea "Hi [client name if provided]👋 I did a very similar project in [industry] that a…"
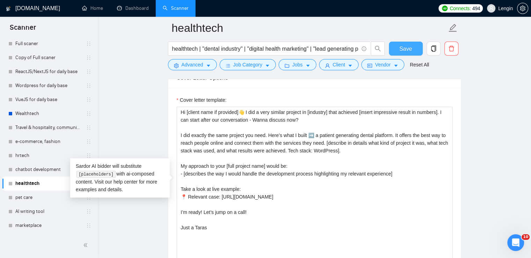
click at [410, 51] on span "Save" at bounding box center [406, 48] width 13 height 9
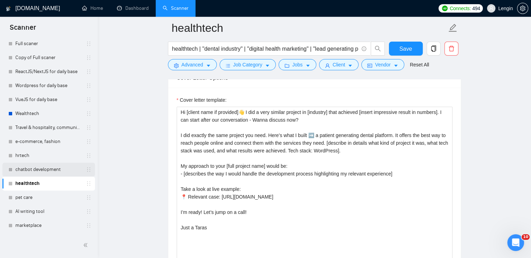
click at [43, 166] on link "chatbot development" at bounding box center [48, 169] width 66 height 14
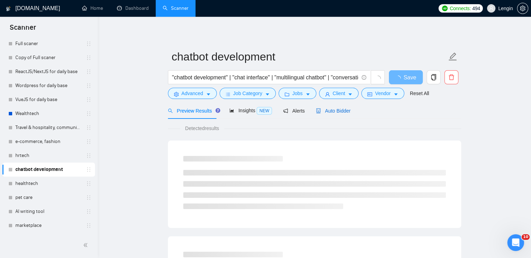
click at [334, 112] on span "Auto Bidder" at bounding box center [333, 111] width 35 height 6
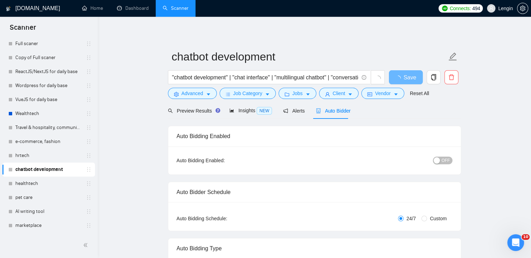
radio input "false"
radio input "true"
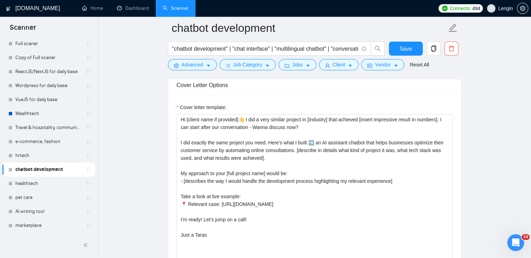
scroll to position [890, 0]
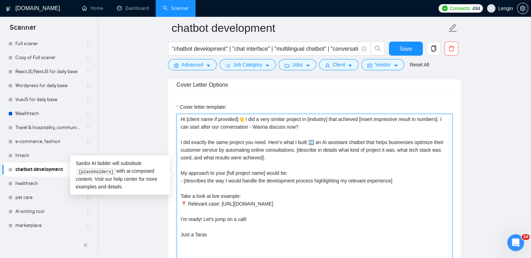
click at [261, 143] on textarea "Hi [client name if provided]👋 I did a very similar project in [industry] that a…" at bounding box center [315, 192] width 276 height 157
type textarea "Hi [client name if provided]👋 I did a very similar project in [industry] that a…"
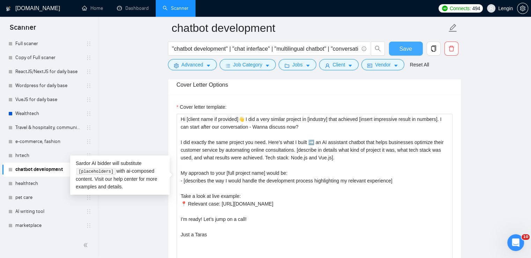
click at [399, 46] on button "Save" at bounding box center [406, 49] width 34 height 14
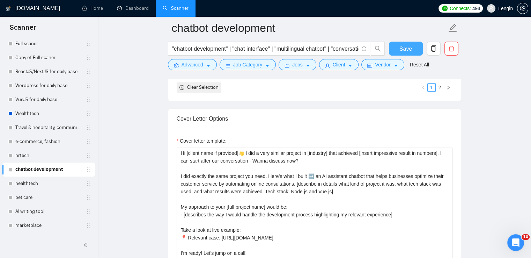
scroll to position [841, 0]
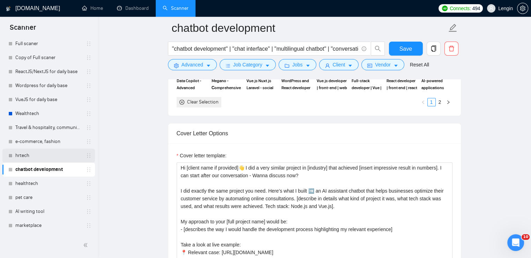
click at [24, 158] on link "hrtech" at bounding box center [48, 155] width 66 height 14
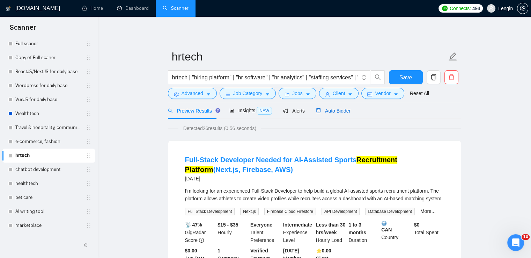
click at [344, 111] on span "Auto Bidder" at bounding box center [333, 111] width 35 height 6
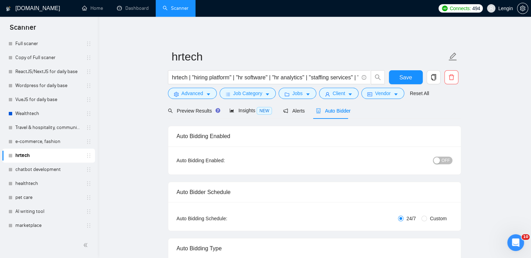
radio input "false"
radio input "true"
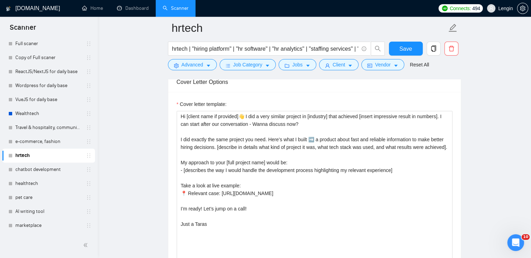
scroll to position [870, 0]
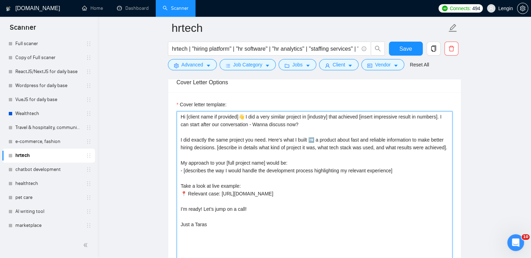
click at [442, 144] on textarea "Hi [client name if provided]👋 I did a very similar project in [industry] that a…" at bounding box center [315, 189] width 276 height 157
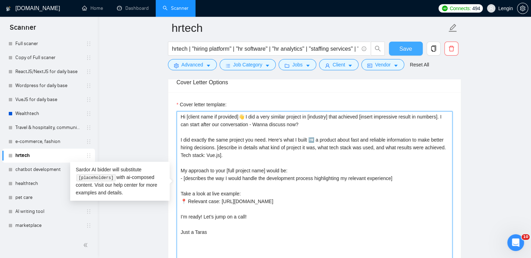
type textarea "Hi [client name if provided]👋 I did a very similar project in [industry] that a…"
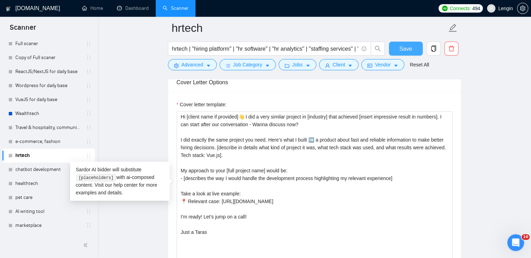
click at [401, 43] on button "Save" at bounding box center [406, 49] width 34 height 14
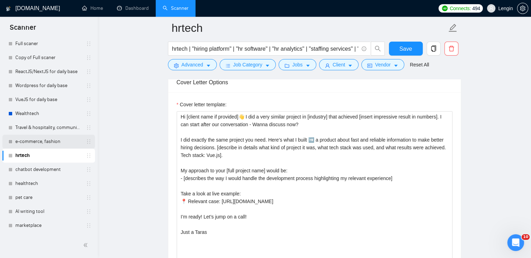
click at [49, 139] on link "e-commerce, fashion" at bounding box center [48, 141] width 66 height 14
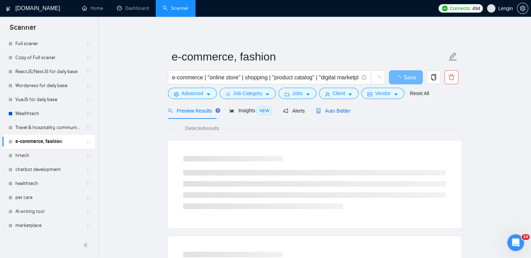
click at [335, 114] on div "Auto Bidder" at bounding box center [333, 111] width 35 height 8
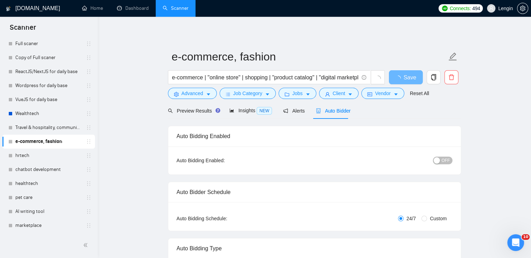
radio input "false"
radio input "true"
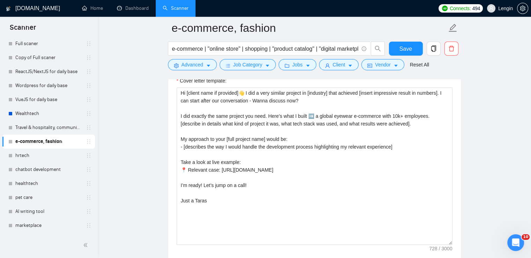
scroll to position [885, 0]
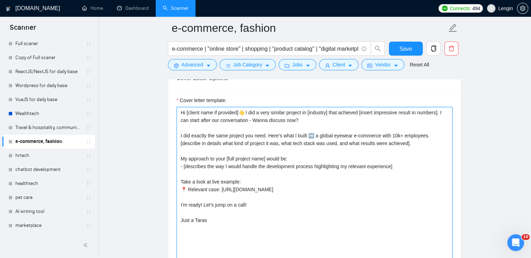
click at [405, 140] on textarea "Hi [client name if provided]👋 I did a very similar project in [industry] that a…" at bounding box center [315, 185] width 276 height 157
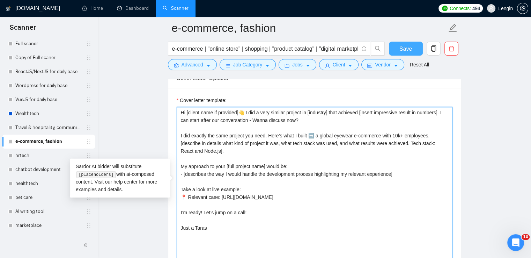
type textarea "Hi [client name if provided]👋 I did a very similar project in [industry] that a…"
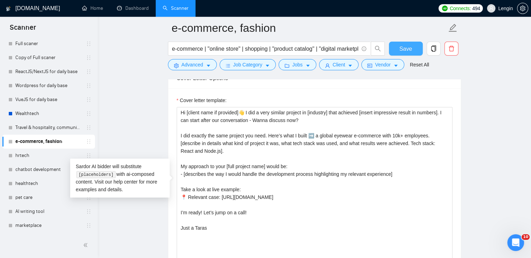
click at [406, 43] on button "Save" at bounding box center [406, 49] width 34 height 14
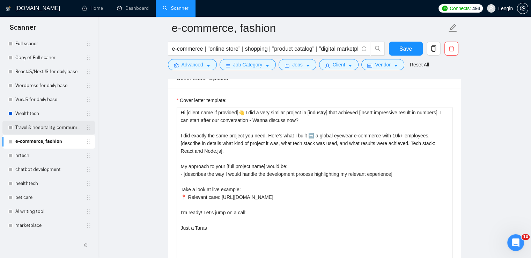
click at [58, 124] on link "Travel & hospitality, community & social networking, entertainment, event manag…" at bounding box center [48, 128] width 66 height 14
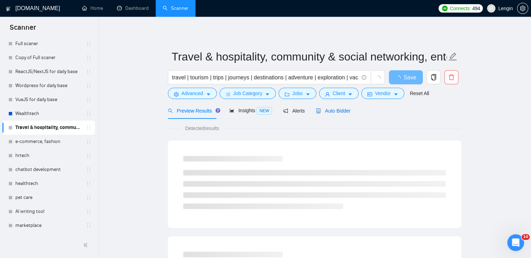
click at [335, 113] on span "Auto Bidder" at bounding box center [333, 111] width 35 height 6
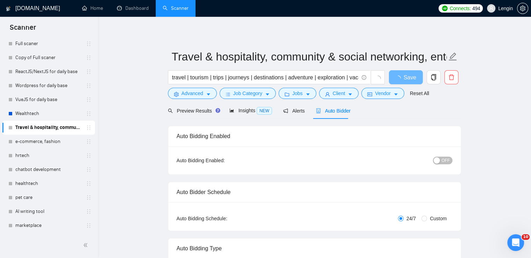
radio input "false"
radio input "true"
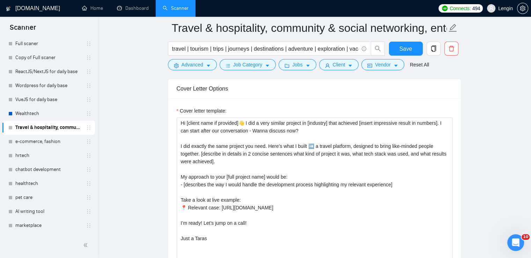
scroll to position [887, 0]
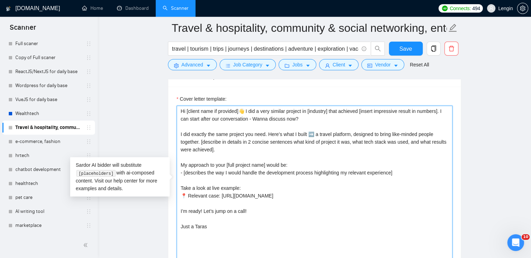
click at [211, 147] on textarea "Hi [client name if provided]👋 I did a very similar project in [industry] that a…" at bounding box center [315, 184] width 276 height 157
type textarea "Hi [client name if provided]👋 I did a very similar project in [industry] that a…"
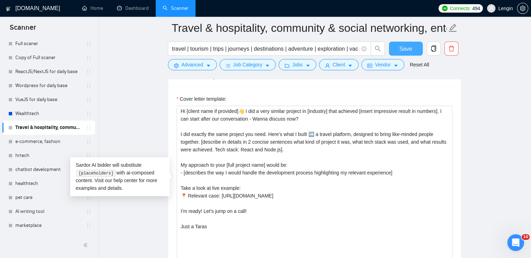
click at [403, 44] on button "Save" at bounding box center [406, 49] width 34 height 14
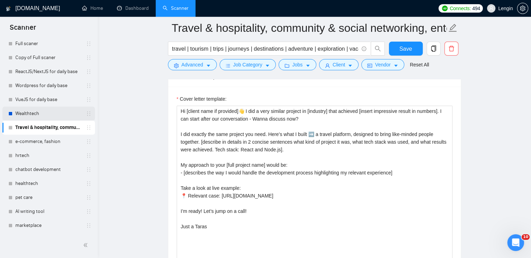
click at [48, 108] on link "Wealthtech" at bounding box center [48, 114] width 66 height 14
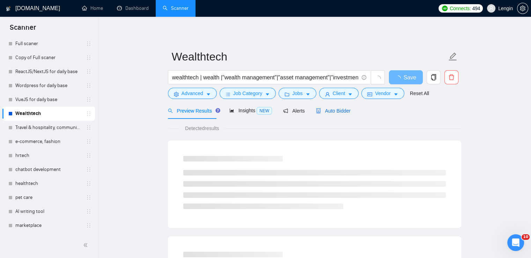
click at [333, 111] on span "Auto Bidder" at bounding box center [333, 111] width 35 height 6
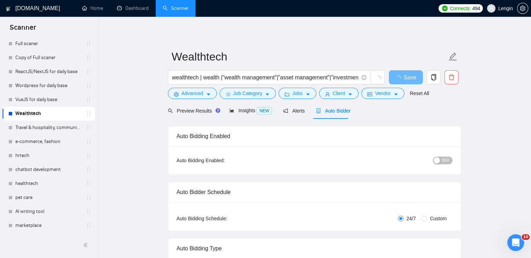
radio input "false"
radio input "true"
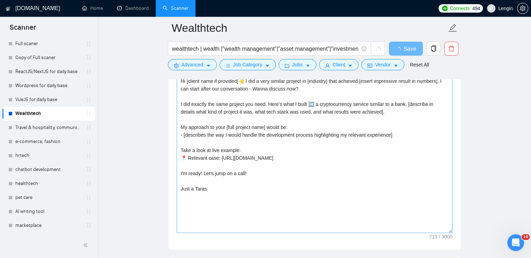
scroll to position [866, 0]
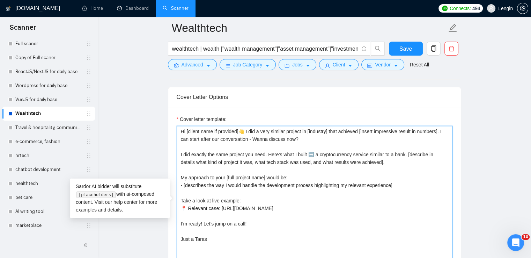
click at [363, 162] on textarea "Hi [client name if provided]👋 I did a very similar project in [industry] that a…" at bounding box center [315, 204] width 276 height 157
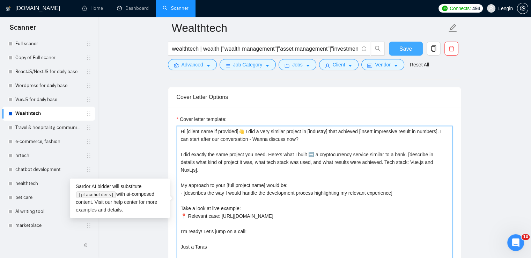
type textarea "Hi [client name if provided]👋 I did a very similar project in [industry] that a…"
click at [402, 45] on span "Save" at bounding box center [406, 48] width 13 height 9
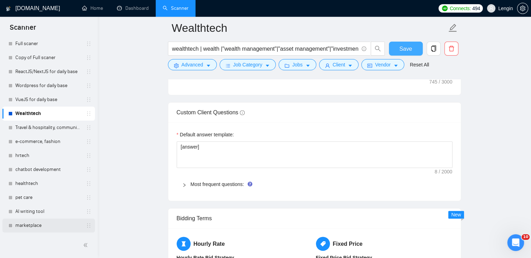
scroll to position [1075, 0]
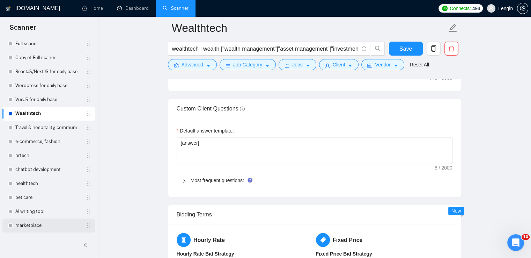
click at [30, 224] on link "marketplace" at bounding box center [48, 225] width 66 height 14
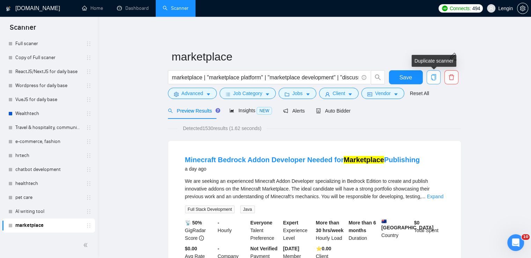
click at [433, 77] on icon "copy" at bounding box center [434, 77] width 6 height 6
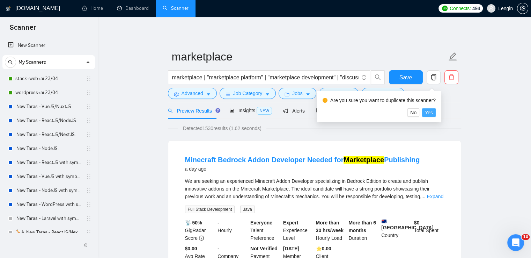
scroll to position [245, 0]
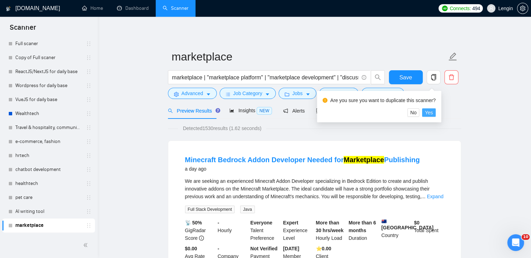
click at [429, 115] on span "Yes" at bounding box center [429, 113] width 8 height 8
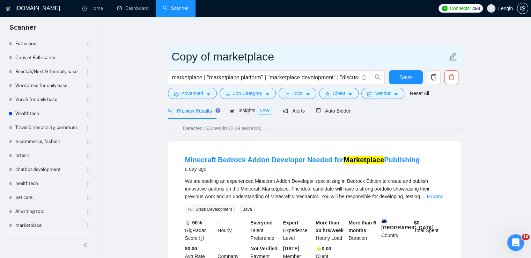
click at [281, 60] on input "Copy of marketplace" at bounding box center [309, 56] width 275 height 17
type input "C"
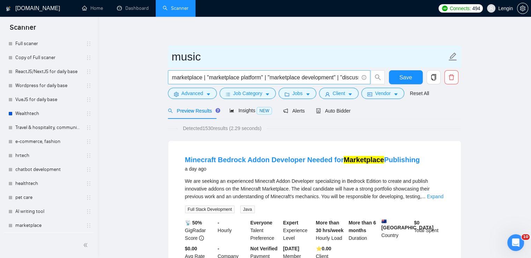
type input "music"
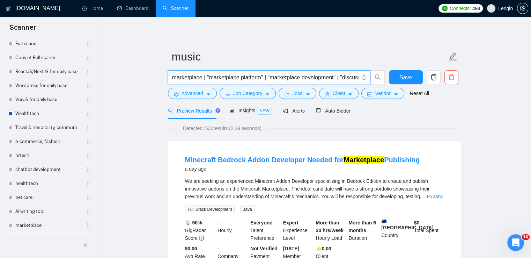
click at [253, 76] on input "marketplace | "marketplace platform" | "marketplace development" | "discussions…" at bounding box center [265, 77] width 187 height 9
paste input ""music platform" | "music streaming platform" | "music sharing platform" | "mus…"
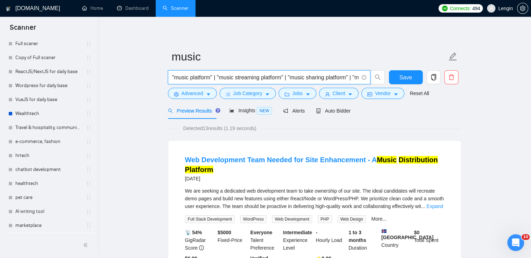
click at [175, 77] on input ""music platform" | "music streaming platform" | "music sharing platform" | "mus…" at bounding box center [265, 77] width 187 height 9
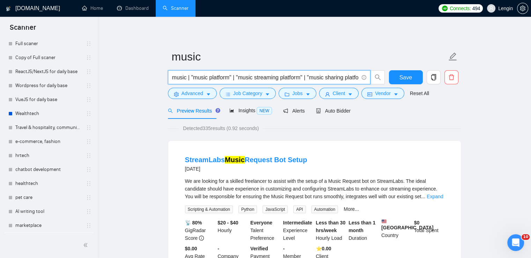
click at [186, 78] on input "music | "music platform" | "music streaming platform" | "music sharing platform…" at bounding box center [265, 77] width 187 height 9
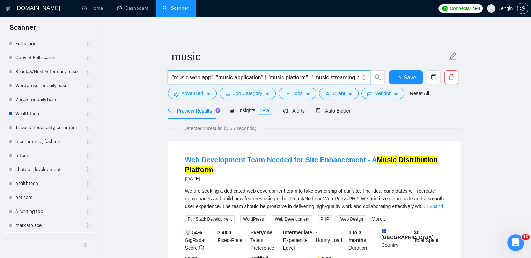
click at [212, 76] on input ""music web app"| "music application" | "music platform" | "music streaming plat…" at bounding box center [265, 77] width 187 height 9
click at [293, 77] on input ""music web app" | "music application" | "music platform" | "music streaming pla…" at bounding box center [265, 77] width 187 height 9
paste input ""artist platform" | "music networking platform" | "music social platform" |"
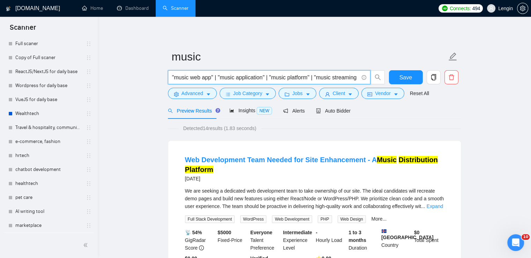
click at [177, 77] on input ""music web app" | "music application" | "music platform" | "music streaming pla…" at bounding box center [265, 77] width 187 height 9
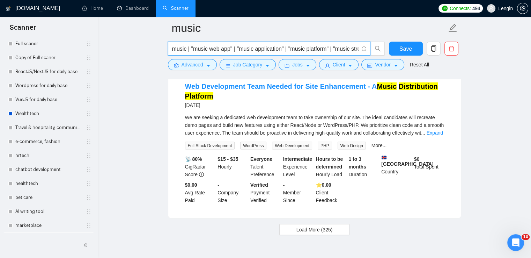
scroll to position [1505, 0]
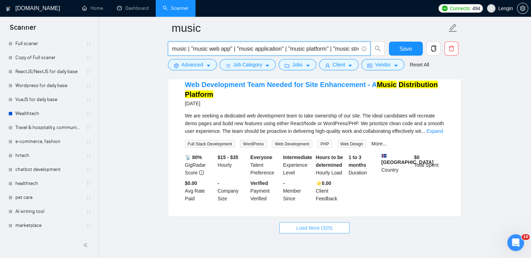
click at [305, 224] on span "Load More (325)" at bounding box center [315, 228] width 36 height 8
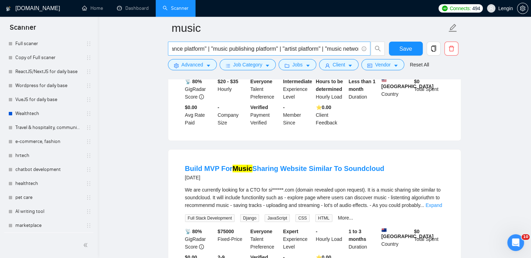
scroll to position [0, 1115]
click at [357, 51] on input "music | "music web app" | "music application" | "music platform" | "music strea…" at bounding box center [265, 48] width 187 height 9
paste input ""music education app" | "[MEDICAL_DATA] application" | "music marketing platfor…"
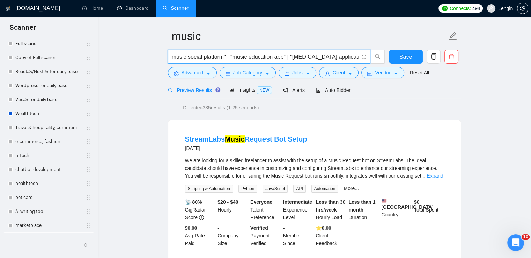
scroll to position [3, 0]
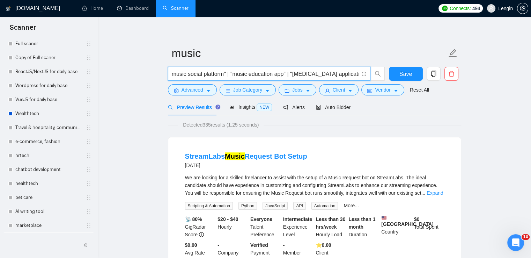
click at [207, 73] on input "music | "music web app" | "music application" | "music platform" | "music strea…" at bounding box center [265, 74] width 187 height 9
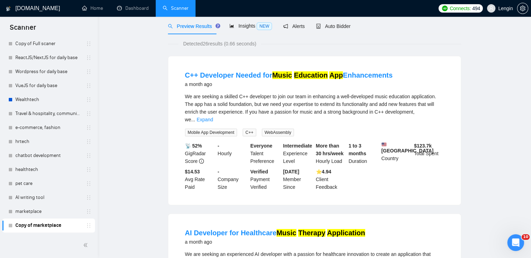
scroll to position [0, 0]
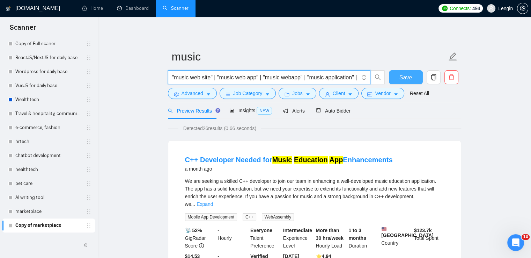
type input ""music web site" | "music web app" | "music webapp" | "music application" | "mu…"
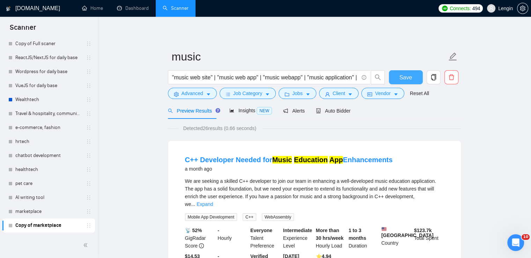
click at [409, 76] on span "Save" at bounding box center [406, 77] width 13 height 9
click at [330, 110] on span "Auto Bidder" at bounding box center [333, 111] width 35 height 6
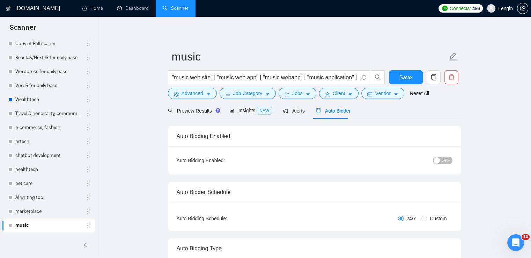
radio input "false"
radio input "true"
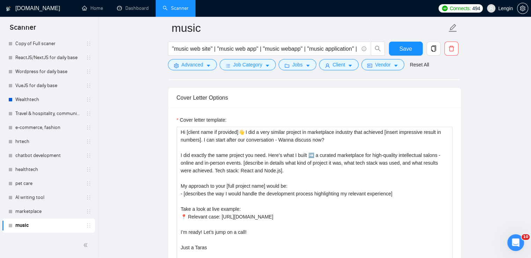
scroll to position [876, 0]
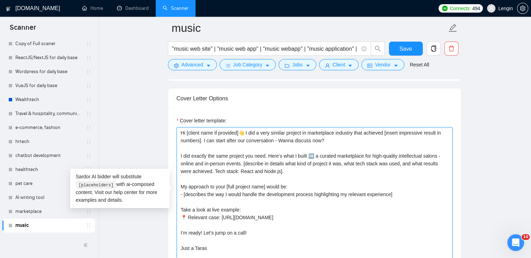
drag, startPoint x: 317, startPoint y: 143, endPoint x: 240, endPoint y: 151, distance: 77.3
click at [240, 151] on textarea "Hi [client name if provided]👋 I did a very similar project in marketplace indus…" at bounding box center [315, 205] width 276 height 157
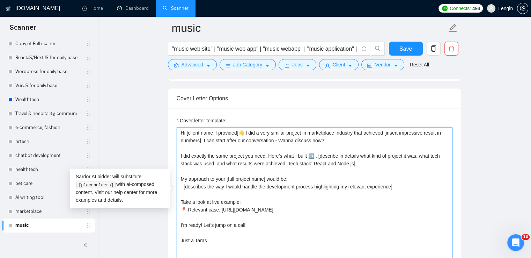
paste textarea "a social networking platform for musicians"
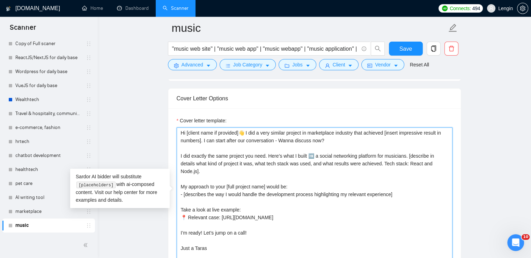
drag, startPoint x: 409, startPoint y: 197, endPoint x: 219, endPoint y: 198, distance: 190.0
click at [219, 198] on textarea "Hi [client name if provided]👋 I did a very similar project in marketplace indus…" at bounding box center [315, 205] width 276 height 157
paste textarea "[URL][DOMAIN_NAME]"
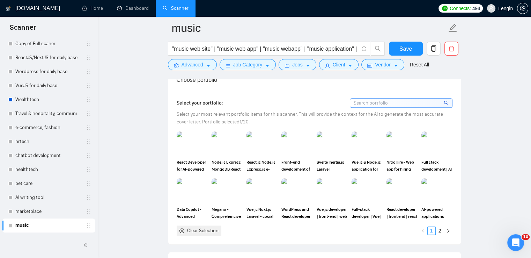
scroll to position [709, 0]
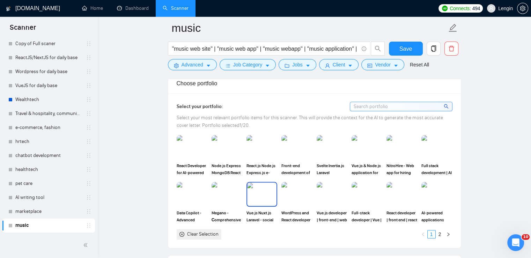
type textarea "Hi [client name if provided]👋 I did a very similar project in marketplace indus…"
click at [266, 184] on img at bounding box center [261, 193] width 29 height 23
click at [443, 230] on link "2" at bounding box center [440, 234] width 8 height 8
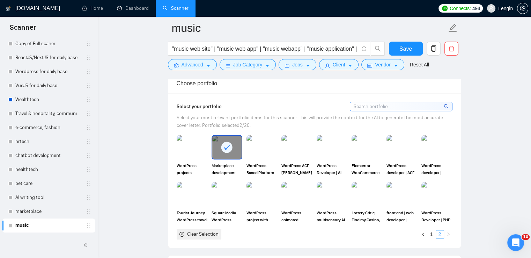
click at [239, 140] on div at bounding box center [226, 147] width 29 height 23
click at [431, 230] on link "1" at bounding box center [432, 234] width 8 height 8
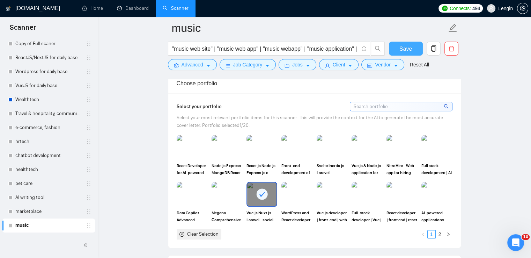
click at [400, 50] on button "Save" at bounding box center [406, 49] width 34 height 14
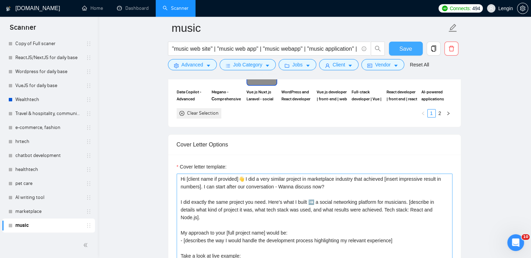
scroll to position [826, 0]
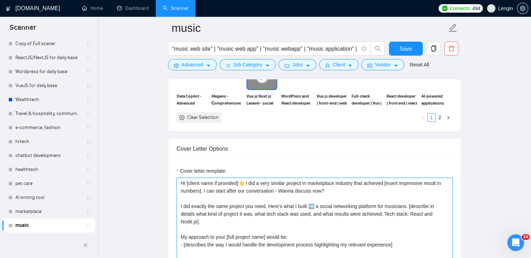
click at [417, 200] on textarea "Hi [client name if provided]👋 I did a very similar project in marketplace indus…" at bounding box center [315, 255] width 276 height 157
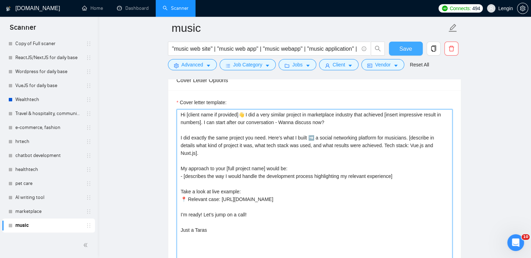
type textarea "Hi [client name if provided]👋 I did a very similar project in marketplace indus…"
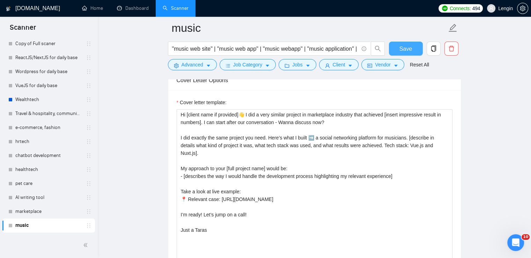
click at [394, 46] on button "Save" at bounding box center [406, 49] width 34 height 14
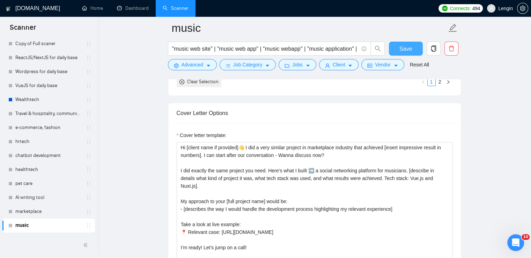
scroll to position [875, 0]
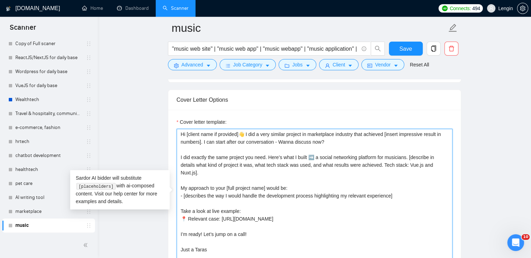
click at [335, 129] on textarea "Hi [client name if provided]👋 I did a very similar project in marketplace indus…" at bounding box center [315, 207] width 276 height 157
type textarea "Hi [client name if provided]👋 I did a very similar project in music industry th…"
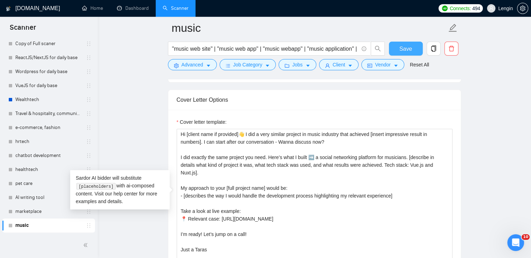
click at [400, 49] on span "Save" at bounding box center [406, 48] width 13 height 9
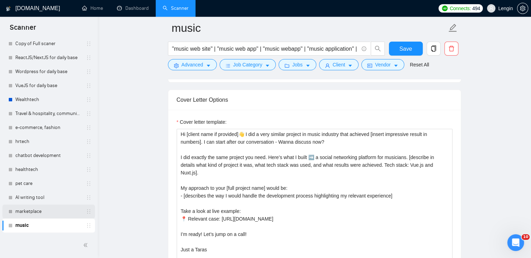
click at [21, 211] on link "marketplace" at bounding box center [48, 211] width 66 height 14
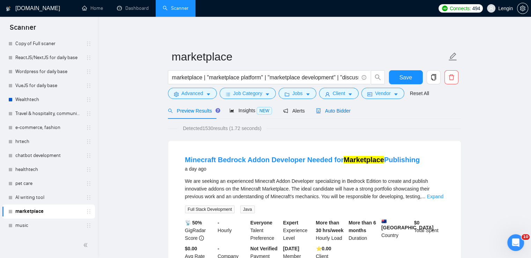
click at [331, 112] on span "Auto Bidder" at bounding box center [333, 111] width 35 height 6
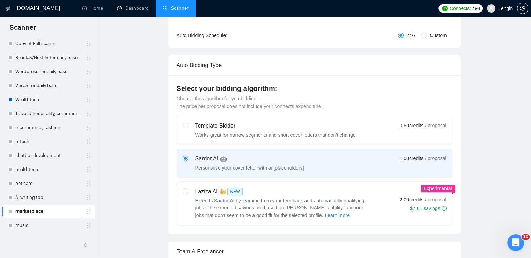
radio input "false"
radio input "true"
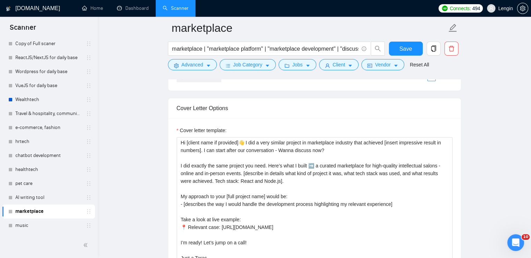
scroll to position [866, 0]
click at [34, 183] on link "pet care" at bounding box center [48, 183] width 66 height 14
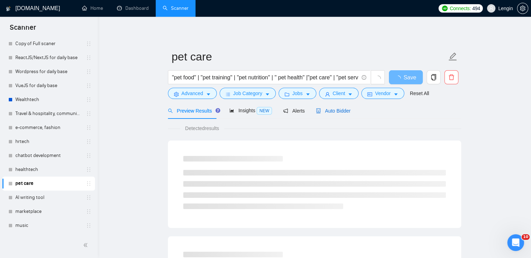
click at [343, 109] on span "Auto Bidder" at bounding box center [333, 111] width 35 height 6
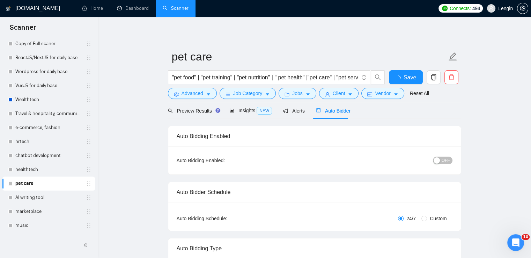
radio input "false"
radio input "true"
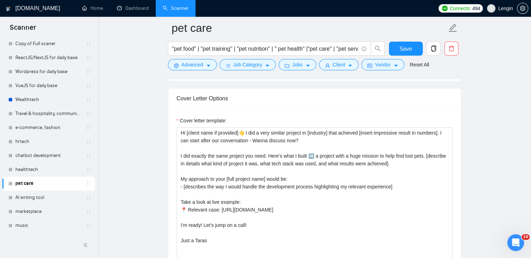
scroll to position [852, 0]
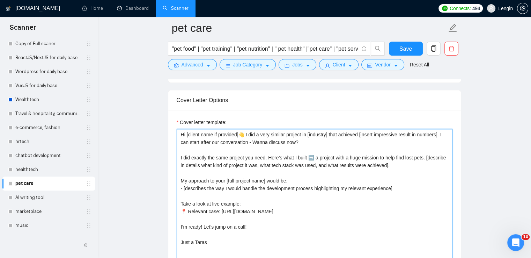
click at [330, 132] on textarea "Hi [client name if provided]👋 I did a very similar project in [industry] that a…" at bounding box center [315, 207] width 276 height 157
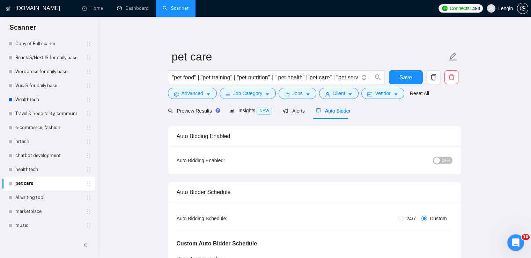
scroll to position [0, 0]
click at [193, 110] on span "Preview Results" at bounding box center [193, 111] width 50 height 6
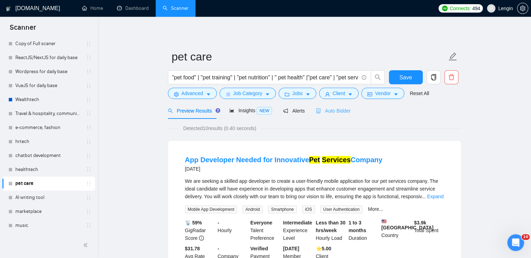
click at [324, 105] on div "Auto Bidder" at bounding box center [333, 110] width 35 height 16
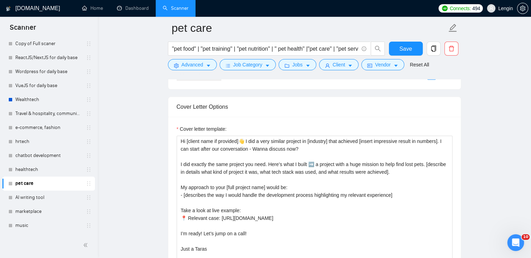
scroll to position [845, 0]
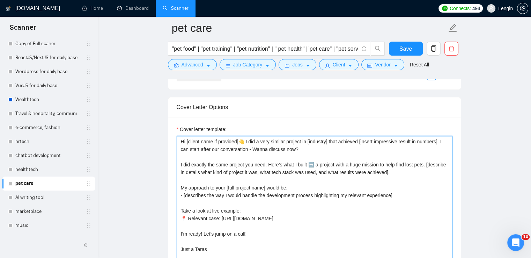
click at [330, 139] on textarea "Hi [client name if provided]👋 I did a very similar project in [industry] that a…" at bounding box center [315, 214] width 276 height 157
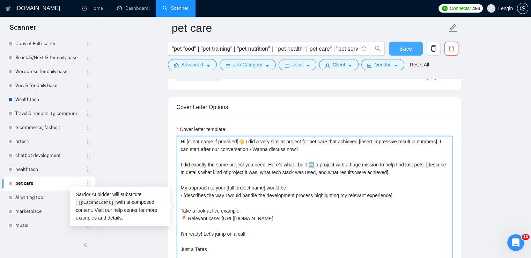
type textarea "Hi [client name if provided]👋 I did a very similar project for pet care that ac…"
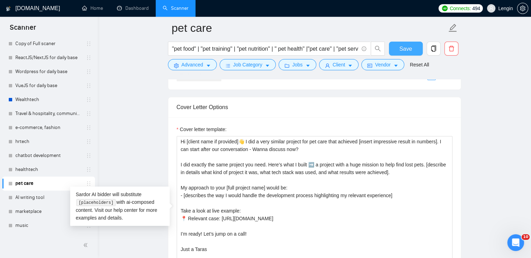
click at [407, 43] on button "Save" at bounding box center [406, 49] width 34 height 14
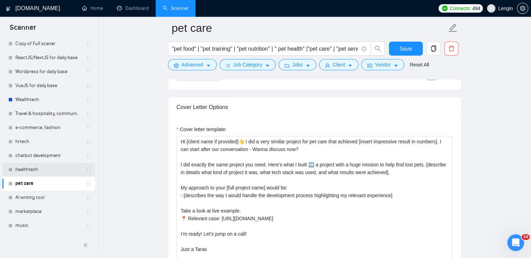
click at [43, 171] on link "healthtech" at bounding box center [48, 169] width 66 height 14
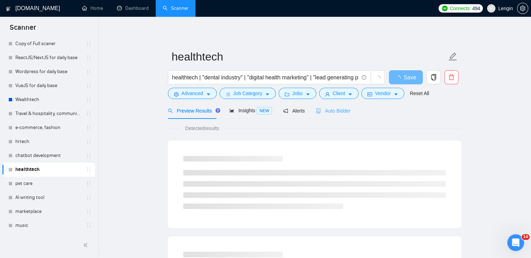
click at [328, 116] on div "Auto Bidder" at bounding box center [333, 110] width 35 height 16
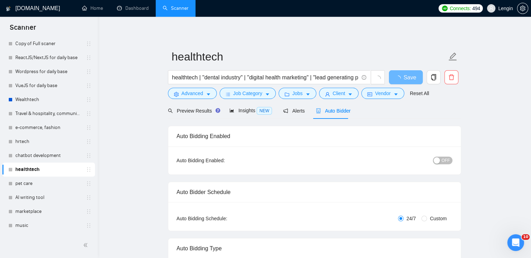
radio input "false"
radio input "true"
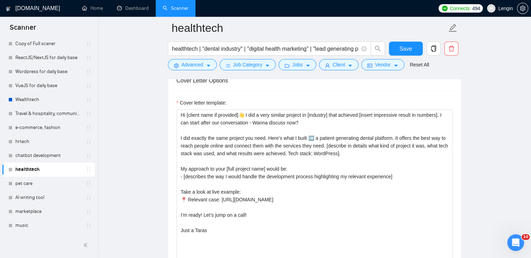
scroll to position [882, 0]
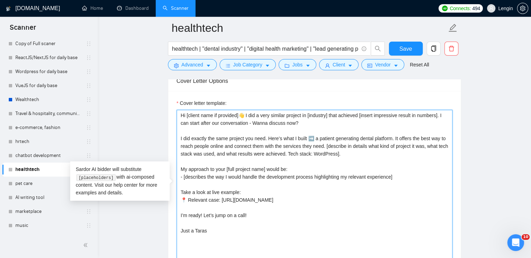
click at [310, 114] on textarea "Hi [client name if provided]👋 I did a very similar project in [industry] that a…" at bounding box center [315, 188] width 276 height 157
click at [353, 112] on textarea "Hi [client name if provided]👋 I did a very similar project in healthtech [indus…" at bounding box center [315, 188] width 276 height 157
type textarea "Hi [client name if provided]👋 I did a very similar project in healthtech indust…"
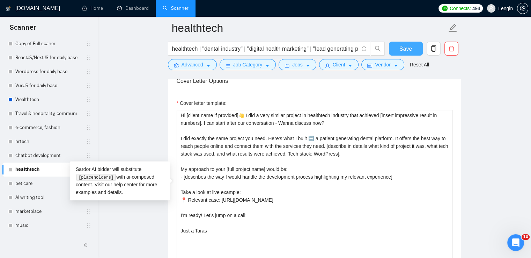
click at [411, 48] on span "Save" at bounding box center [406, 48] width 13 height 9
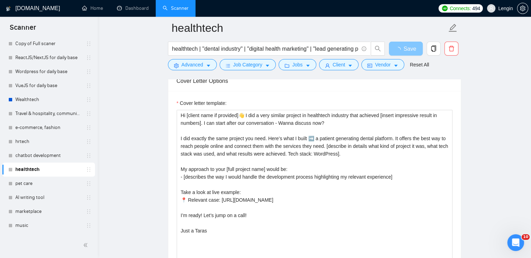
scroll to position [798, 0]
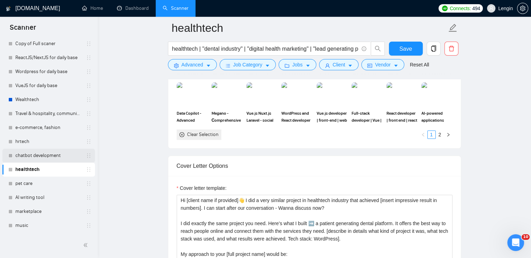
click at [48, 155] on link "chatbot development" at bounding box center [48, 155] width 66 height 14
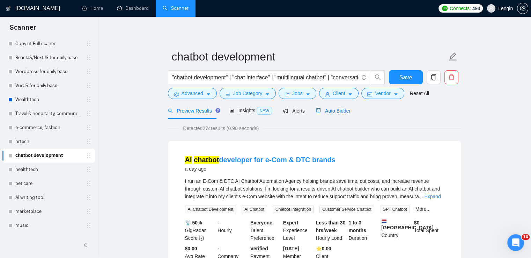
click at [340, 113] on span "Auto Bidder" at bounding box center [333, 111] width 35 height 6
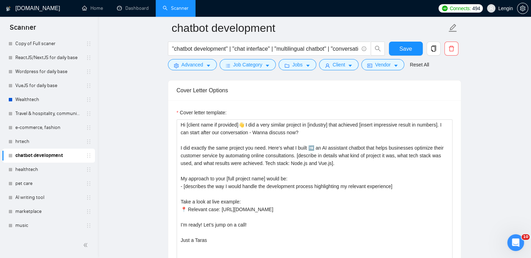
scroll to position [885, 0]
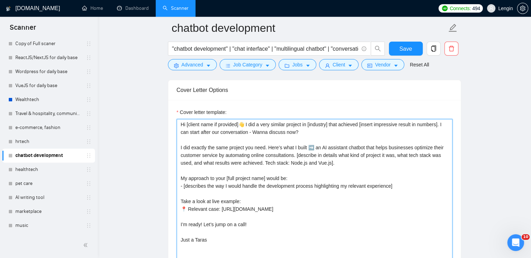
click at [330, 119] on textarea "Hi [client name if provided]👋 I did a very similar project in [industry] that a…" at bounding box center [315, 197] width 276 height 157
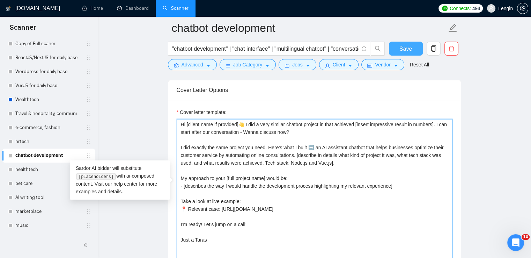
type textarea "Hi [client name if provided]👋 I did a very similar chatbot project in that achi…"
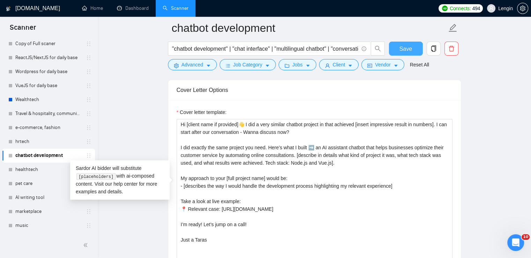
click at [398, 51] on button "Save" at bounding box center [406, 49] width 34 height 14
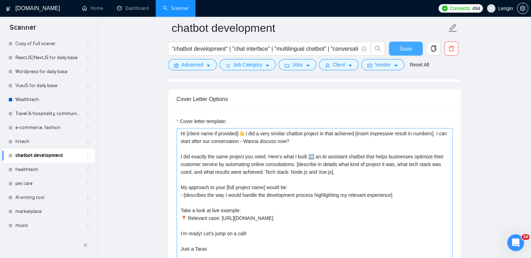
scroll to position [875, 0]
click at [327, 129] on textarea "Hi [client name if provided]👋 I did a very similar chatbot project in that achi…" at bounding box center [315, 207] width 276 height 157
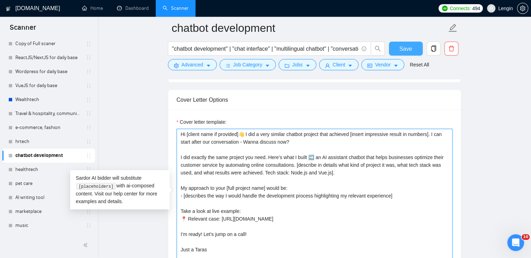
type textarea "Hi [client name if provided]👋 I did a very similar chatbot project that achieve…"
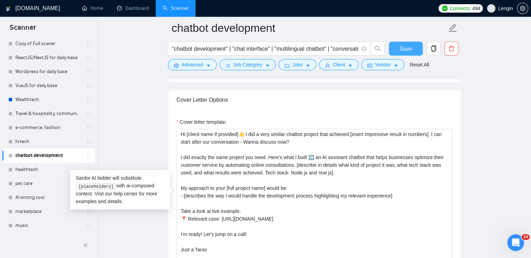
click at [406, 50] on span "Save" at bounding box center [406, 48] width 13 height 9
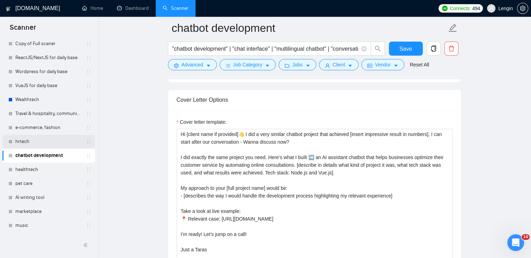
click at [49, 142] on link "hrtech" at bounding box center [48, 141] width 66 height 14
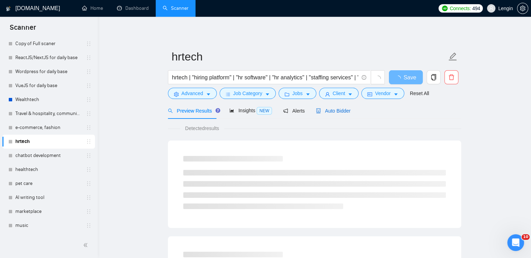
click at [327, 113] on span "Auto Bidder" at bounding box center [333, 111] width 35 height 6
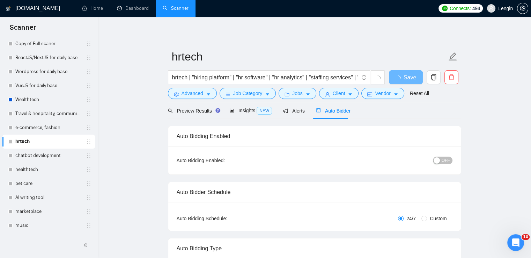
radio input "false"
radio input "true"
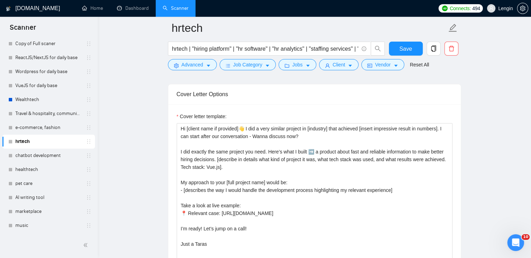
scroll to position [860, 0]
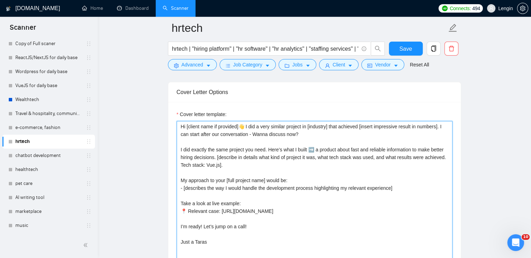
click at [329, 123] on textarea "Hi [client name if provided]👋 I did a very similar project in [industry] that a…" at bounding box center [315, 199] width 276 height 157
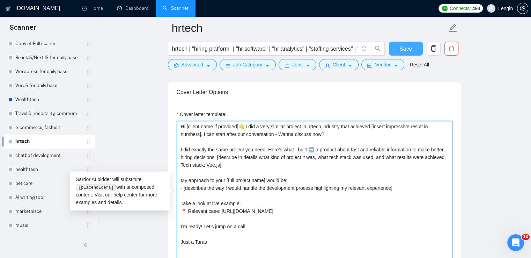
type textarea "Hi [client name if provided]👋 I did a very similar project in hrtech industry t…"
click at [398, 49] on button "Save" at bounding box center [406, 49] width 34 height 14
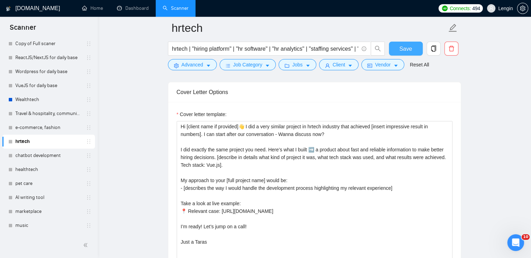
click at [405, 47] on span "Save" at bounding box center [406, 48] width 13 height 9
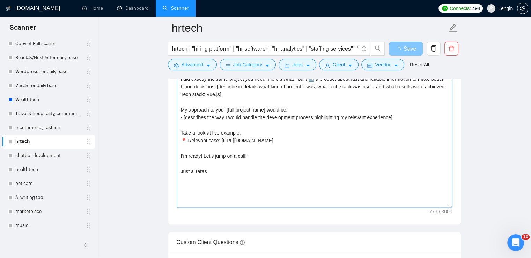
scroll to position [802, 0]
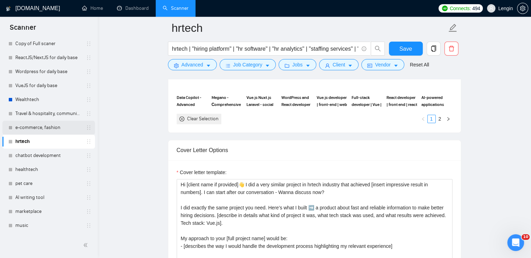
click at [56, 131] on link "e-commerce, fashion" at bounding box center [48, 128] width 66 height 14
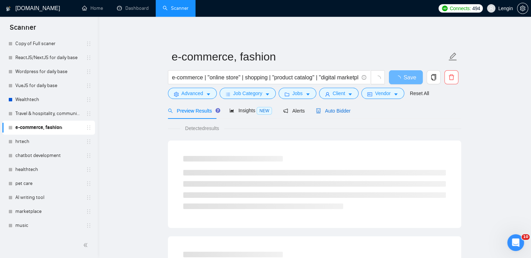
click at [330, 109] on span "Auto Bidder" at bounding box center [333, 111] width 35 height 6
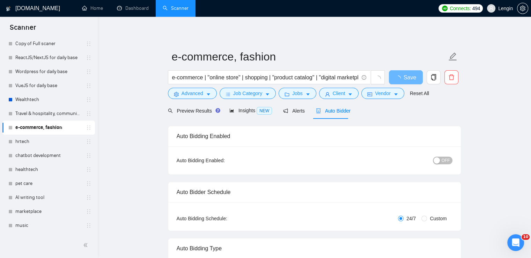
radio input "false"
radio input "true"
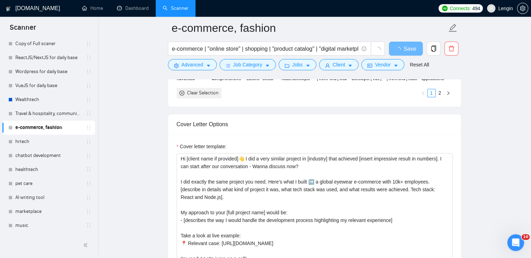
scroll to position [859, 0]
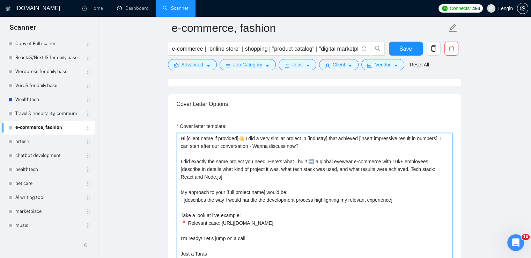
click at [288, 135] on textarea "Hi [client name if provided]👋 I did a very similar project in [industry] that a…" at bounding box center [315, 211] width 276 height 157
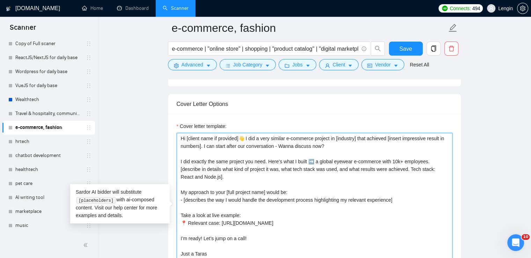
click at [358, 134] on textarea "Hi [client name if provided]👋 I did a very similar e-commerce project in [indus…" at bounding box center [315, 211] width 276 height 157
type textarea "Hi [client name if provided]👋 I did a very similar e-commerce project that achi…"
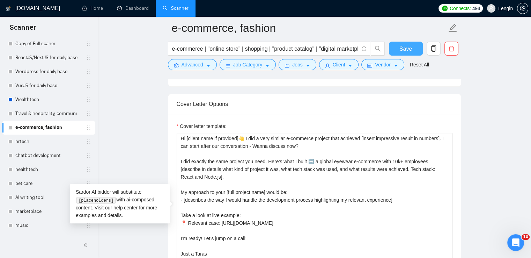
click at [408, 51] on span "Save" at bounding box center [406, 48] width 13 height 9
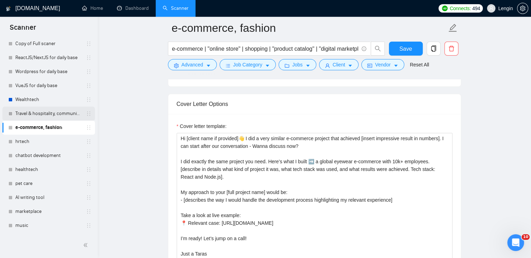
click at [42, 114] on link "Travel & hospitality, community & social networking, entertainment, event manag…" at bounding box center [48, 114] width 66 height 14
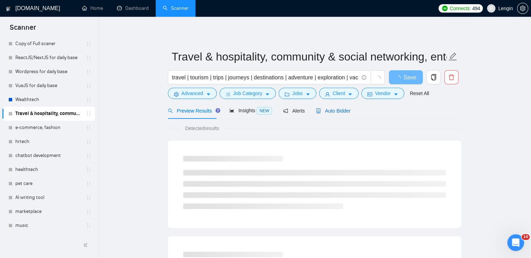
click at [331, 108] on span "Auto Bidder" at bounding box center [333, 111] width 35 height 6
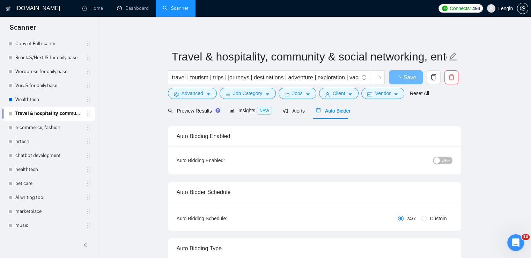
radio input "false"
radio input "true"
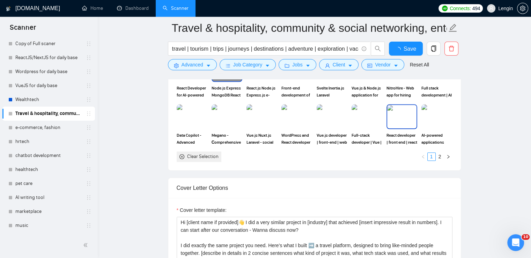
scroll to position [866, 0]
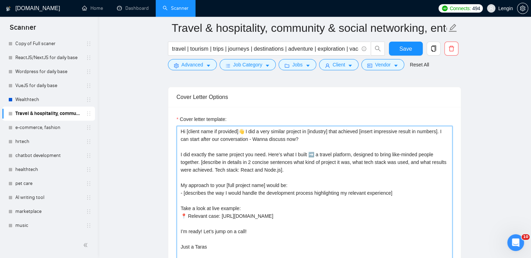
click at [329, 131] on textarea "Hi [client name if provided]👋 I did a very similar project in [industry] that a…" at bounding box center [315, 204] width 276 height 157
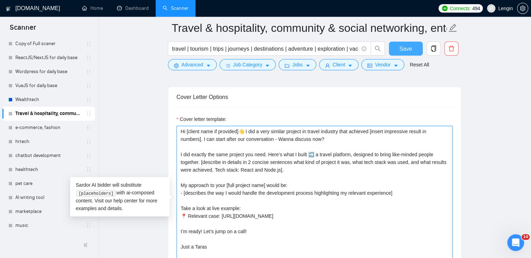
type textarea "Hi [client name if provided]👋 I did a very similar project in travel industry t…"
click at [405, 46] on span "Save" at bounding box center [406, 48] width 13 height 9
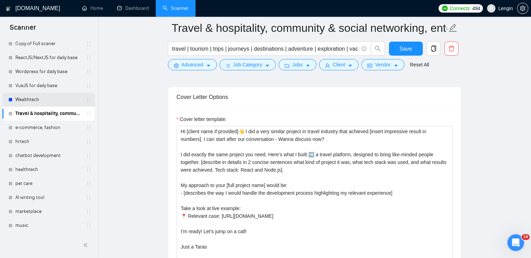
click at [38, 98] on link "Wealthtech" at bounding box center [48, 100] width 66 height 14
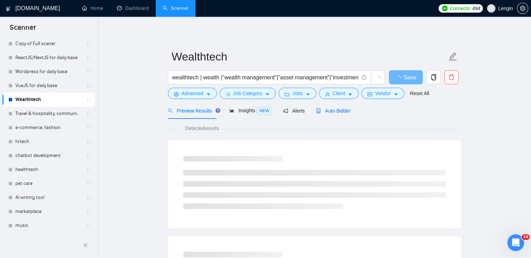
click at [317, 114] on div "Auto Bidder" at bounding box center [333, 111] width 35 height 8
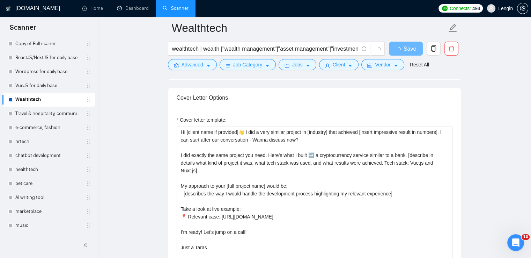
scroll to position [860, 0]
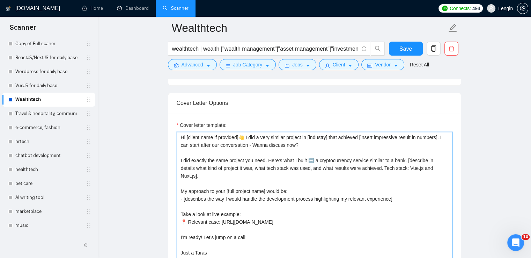
click at [307, 137] on textarea "Hi [client name if provided]👋 I did a very similar project in [industry] that a…" at bounding box center [315, 210] width 276 height 157
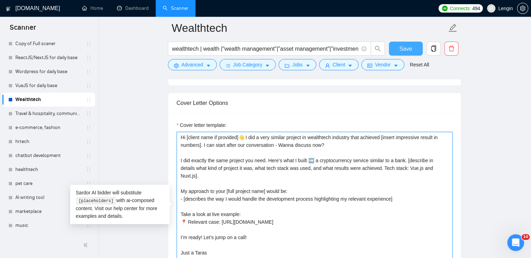
type textarea "Hi [client name if provided]👋 I did a very similar project in wealthtech indust…"
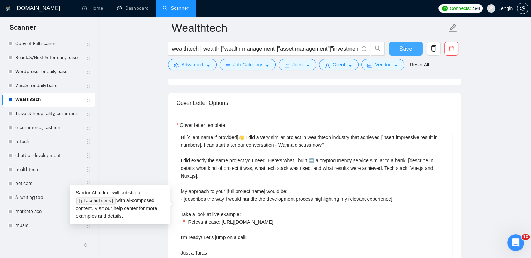
click at [404, 50] on span "Save" at bounding box center [406, 48] width 13 height 9
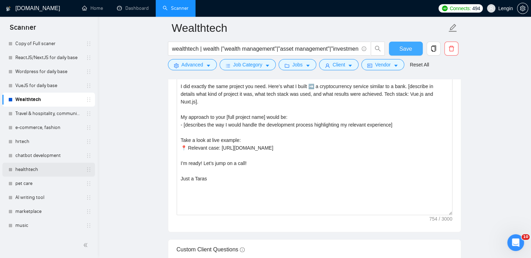
scroll to position [975, 0]
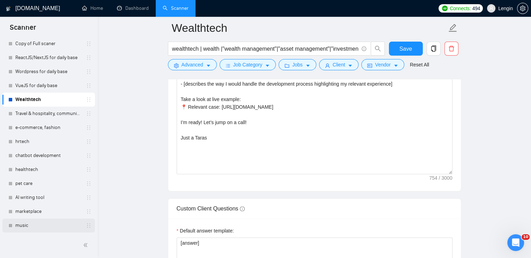
click at [35, 230] on link "music" at bounding box center [48, 225] width 66 height 14
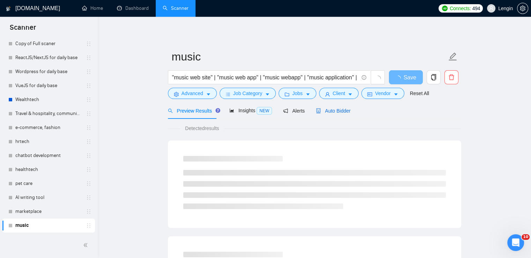
click at [330, 112] on span "Auto Bidder" at bounding box center [333, 111] width 35 height 6
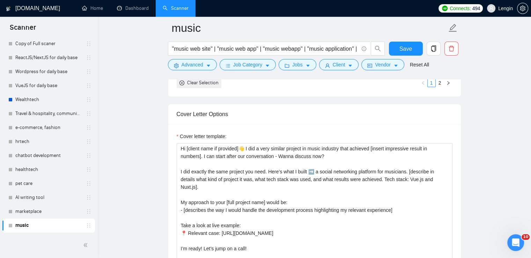
scroll to position [887, 0]
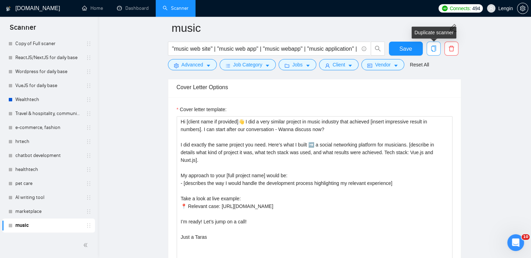
click at [436, 51] on icon "copy" at bounding box center [433, 48] width 5 height 6
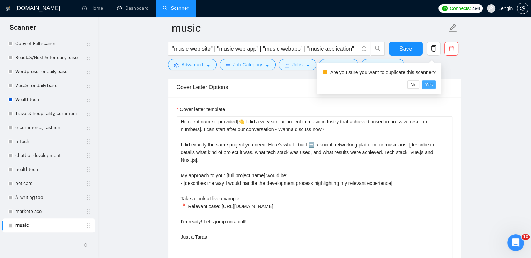
click at [429, 87] on span "Yes" at bounding box center [429, 85] width 8 height 8
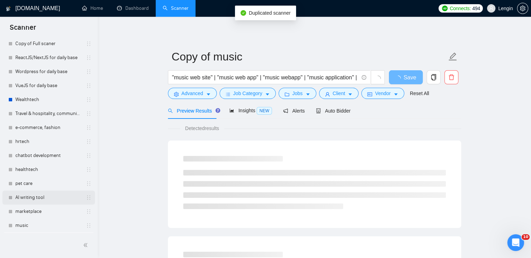
scroll to position [272, 0]
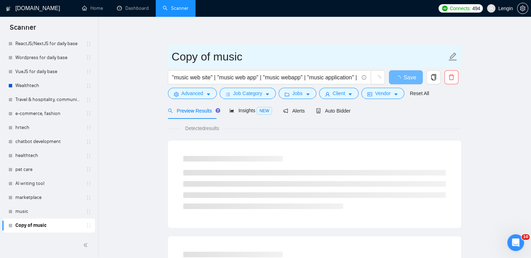
click at [249, 62] on input "Copy of music" at bounding box center [309, 56] width 275 height 17
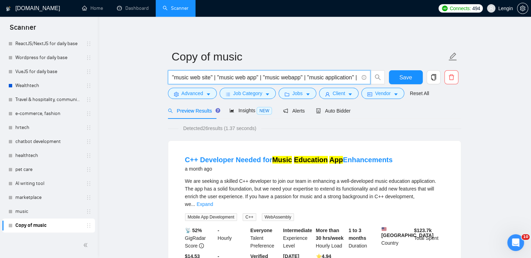
click at [201, 75] on input ""music web site" | "music web app" | "music webapp" | "music application" | "mu…" at bounding box center [265, 77] width 187 height 9
paste input ""classic cars" | "custom cars" | "car modification" | "performance tuning" | "e…"
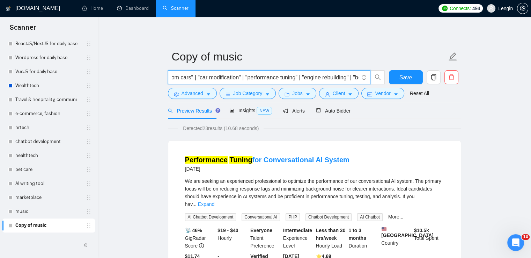
scroll to position [0, 54]
click at [294, 77] on input ""classic cars" | "custom cars" | "car modification" | "performance tuning" | "e…" at bounding box center [265, 77] width 187 height 9
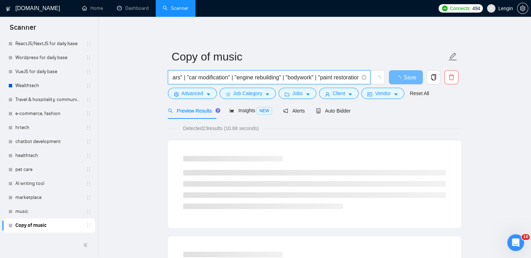
click at [316, 79] on input ""classic cars" | "custom cars" | "car modification" | "engine rebuilding" | "bo…" at bounding box center [265, 77] width 187 height 9
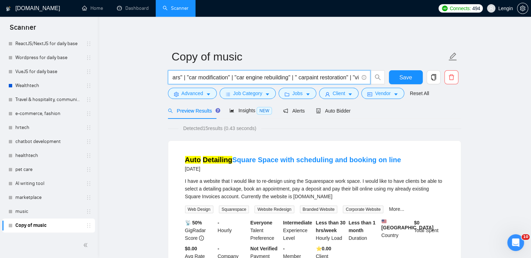
click at [304, 77] on input ""classic cars" | "custom cars" | "car modification" | "car engine rebuilding" |…" at bounding box center [265, 77] width 187 height 9
click at [282, 78] on input ""classic cars" | "custom cars" | "car modification" | "car engine rebuilding" |…" at bounding box center [265, 77] width 187 height 9
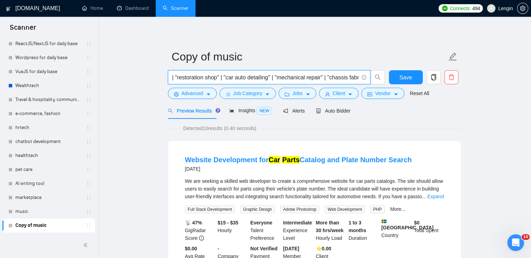
scroll to position [0, 312]
click at [275, 76] on input ""classic cars" | "custom cars" | "car modification" | "car engine rebuilding" |…" at bounding box center [265, 77] width 187 height 9
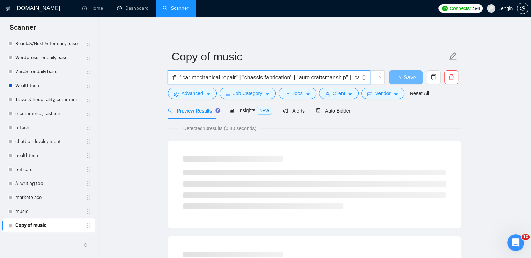
scroll to position [0, 414]
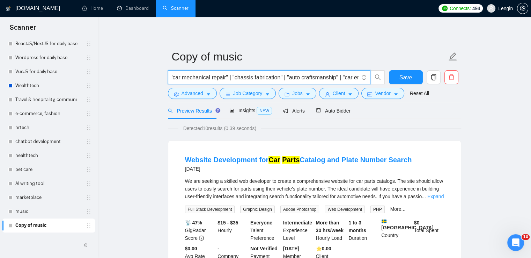
click at [283, 77] on input ""classic cars" | "custom cars" | "car modification" | "car engine rebuilding" |…" at bounding box center [265, 77] width 187 height 9
click at [179, 75] on input ""classic cars" | "custom cars" | "car modification" | "car engine rebuilding" |…" at bounding box center [265, 77] width 187 height 9
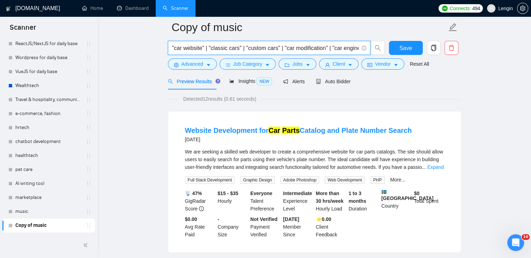
scroll to position [0, 0]
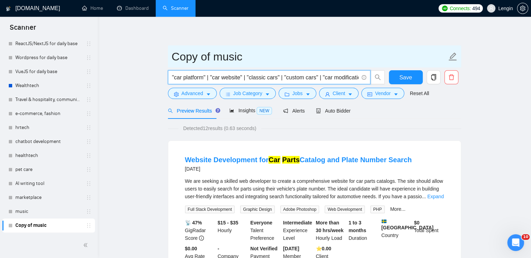
type input ""car platform" | "car website" | "classic cars" | "custom cars" | "car modifica…"
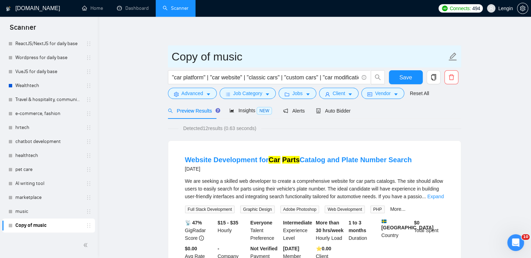
click at [283, 48] on input "Copy of music" at bounding box center [309, 56] width 275 height 17
type input "C"
type input "car"
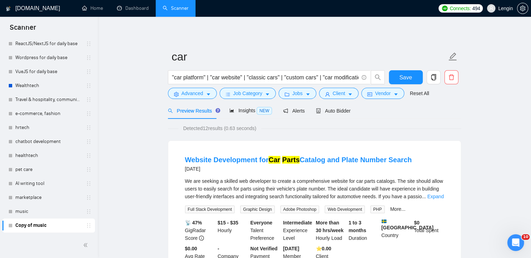
click at [344, 112] on span "Auto Bidder" at bounding box center [333, 111] width 35 height 6
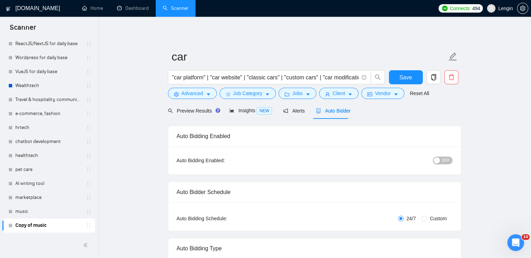
radio input "false"
radio input "true"
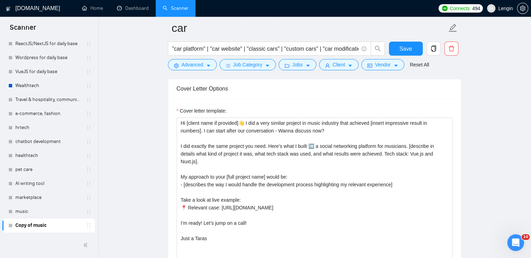
scroll to position [887, 0]
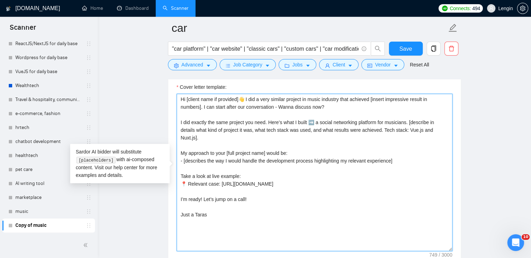
drag, startPoint x: 388, startPoint y: 175, endPoint x: 221, endPoint y: 175, distance: 167.0
click at [221, 175] on textarea "Hi [client name if provided]👋 I did a very similar project in music industry th…" at bounding box center [315, 172] width 276 height 157
drag, startPoint x: 408, startPoint y: 119, endPoint x: 321, endPoint y: 117, distance: 87.0
click at [321, 117] on textarea "Hi [client name if provided]👋 I did a very similar project in music industry th…" at bounding box center [315, 172] width 276 height 157
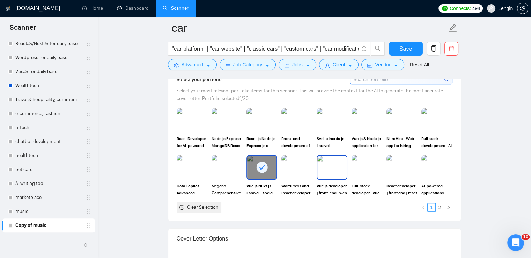
scroll to position [713, 0]
type textarea "Hi [client name if provided]👋 I did a very similar project in music industry th…"
click at [268, 162] on div at bounding box center [261, 167] width 29 height 23
click at [438, 204] on link "2" at bounding box center [440, 208] width 8 height 8
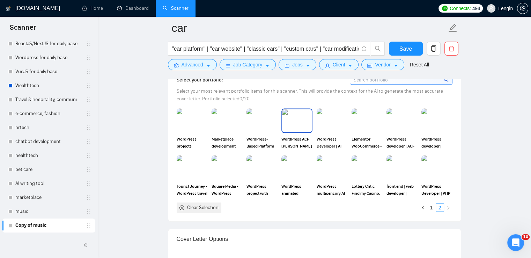
click at [298, 116] on img at bounding box center [296, 120] width 29 height 23
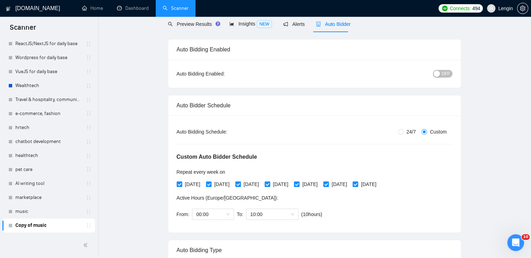
scroll to position [0, 0]
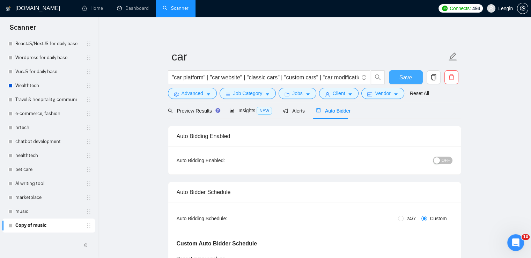
click at [411, 73] on span "Save" at bounding box center [406, 77] width 13 height 9
